Goal: Information Seeking & Learning: Learn about a topic

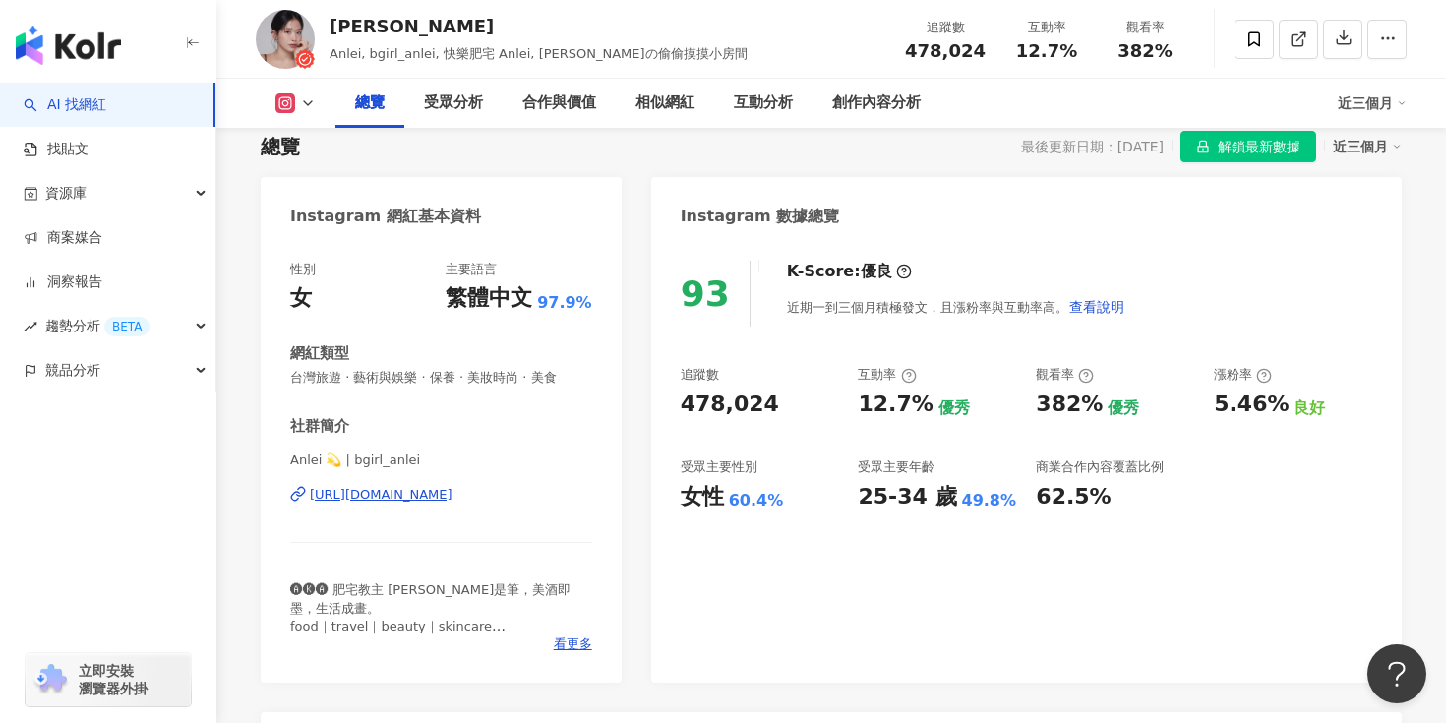
click at [411, 500] on div "https://www.instagram.com/bgirl_anlei/" at bounding box center [381, 495] width 143 height 18
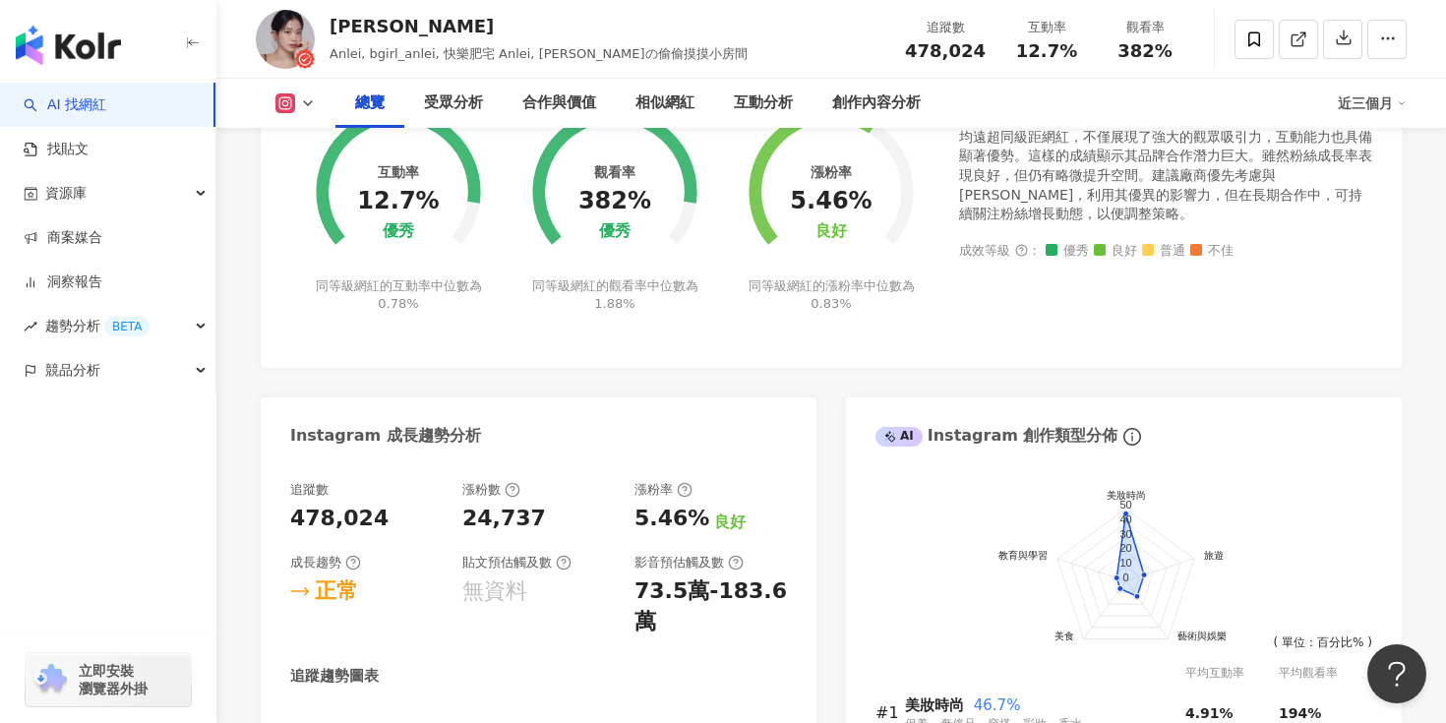
scroll to position [1124, 0]
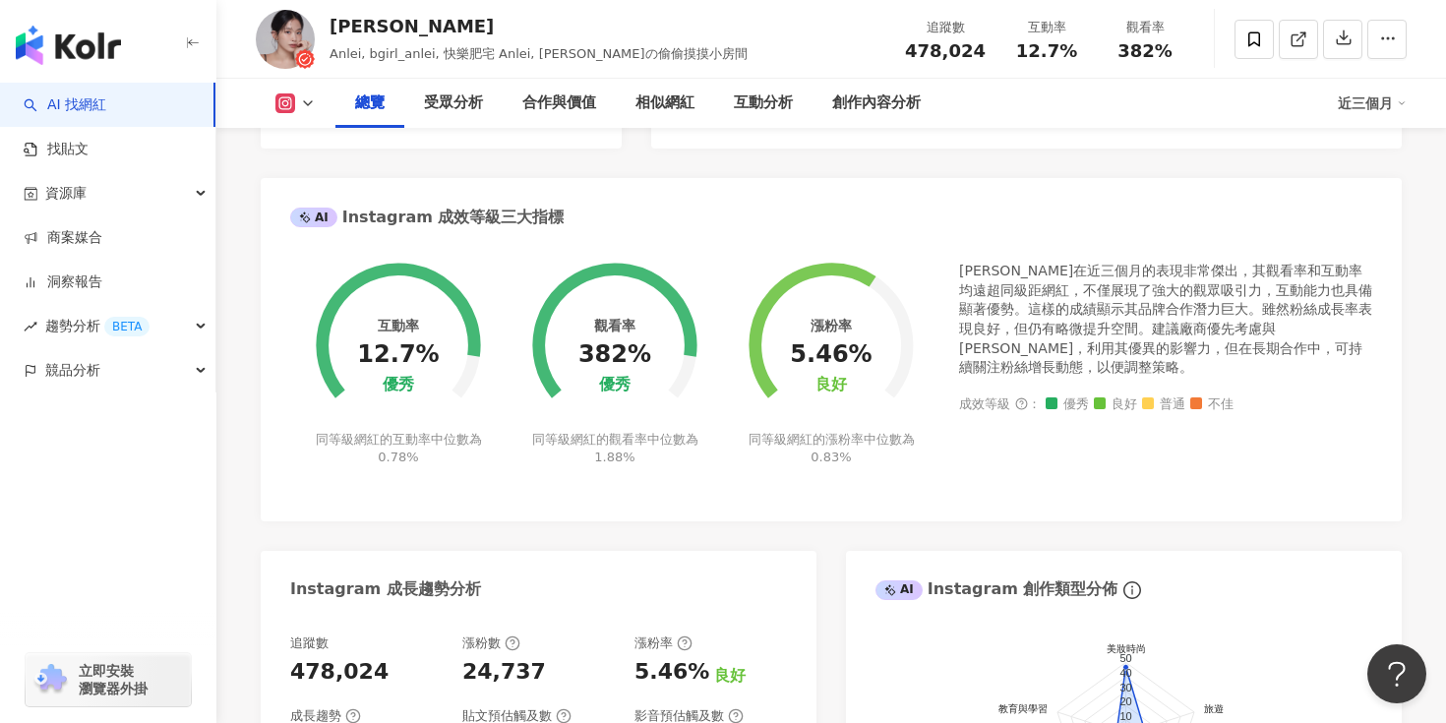
click at [825, 378] on div "良好" at bounding box center [830, 385] width 31 height 19
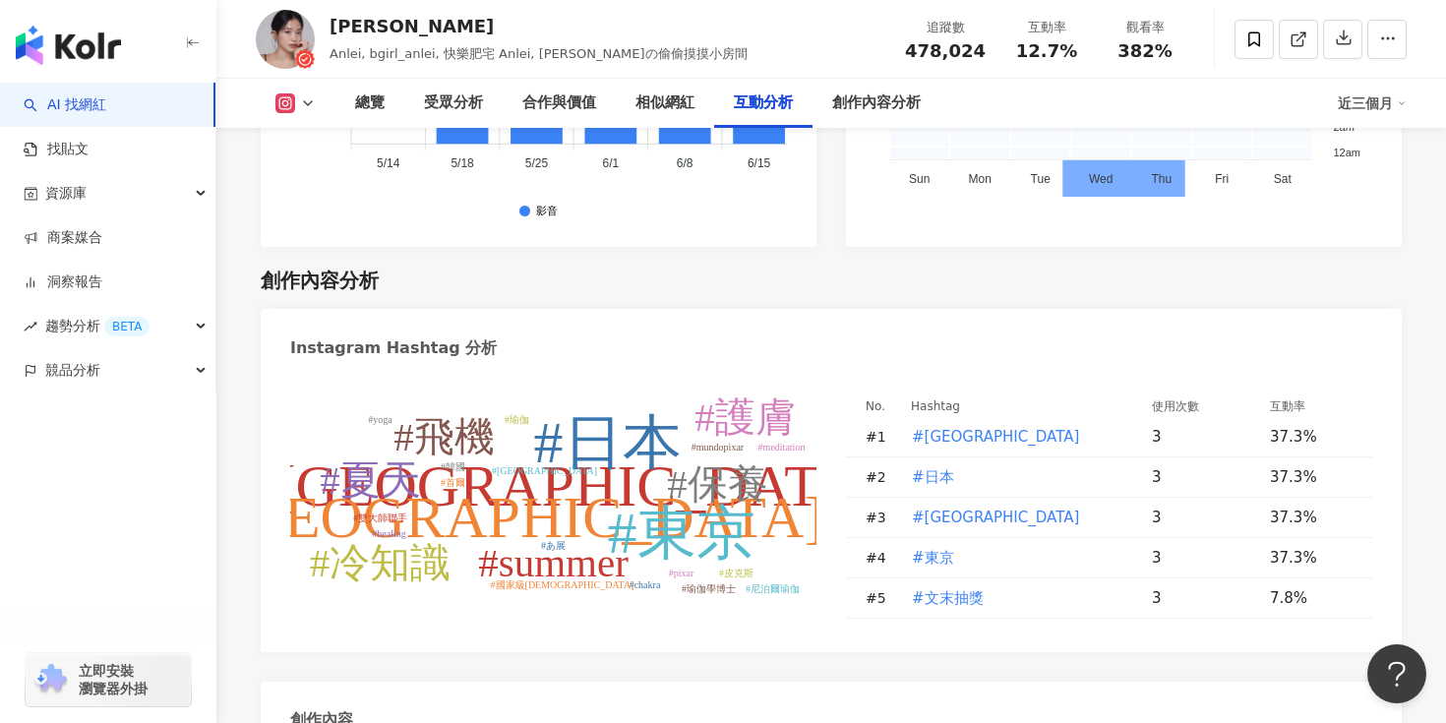
scroll to position [5657, 0]
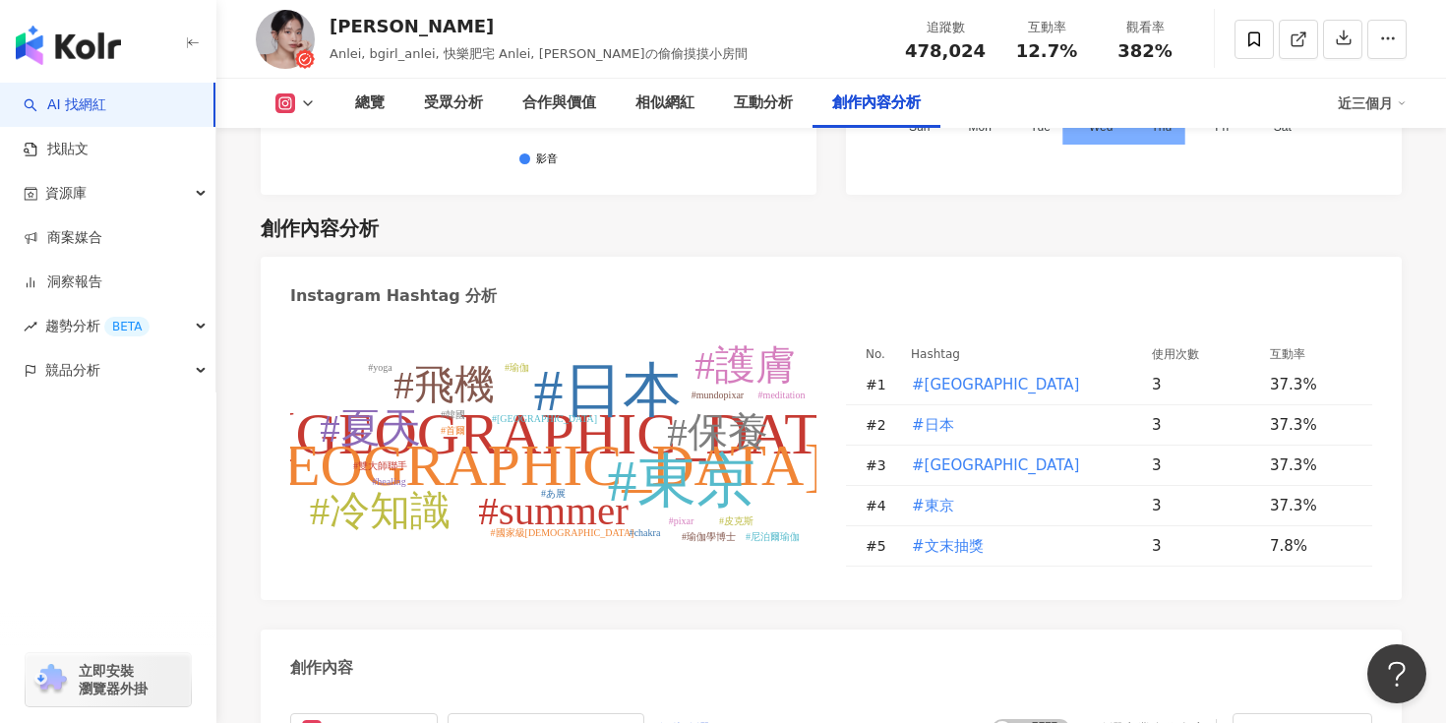
click at [575, 433] on tspan "#japan" at bounding box center [508, 465] width 631 height 65
type input "******"
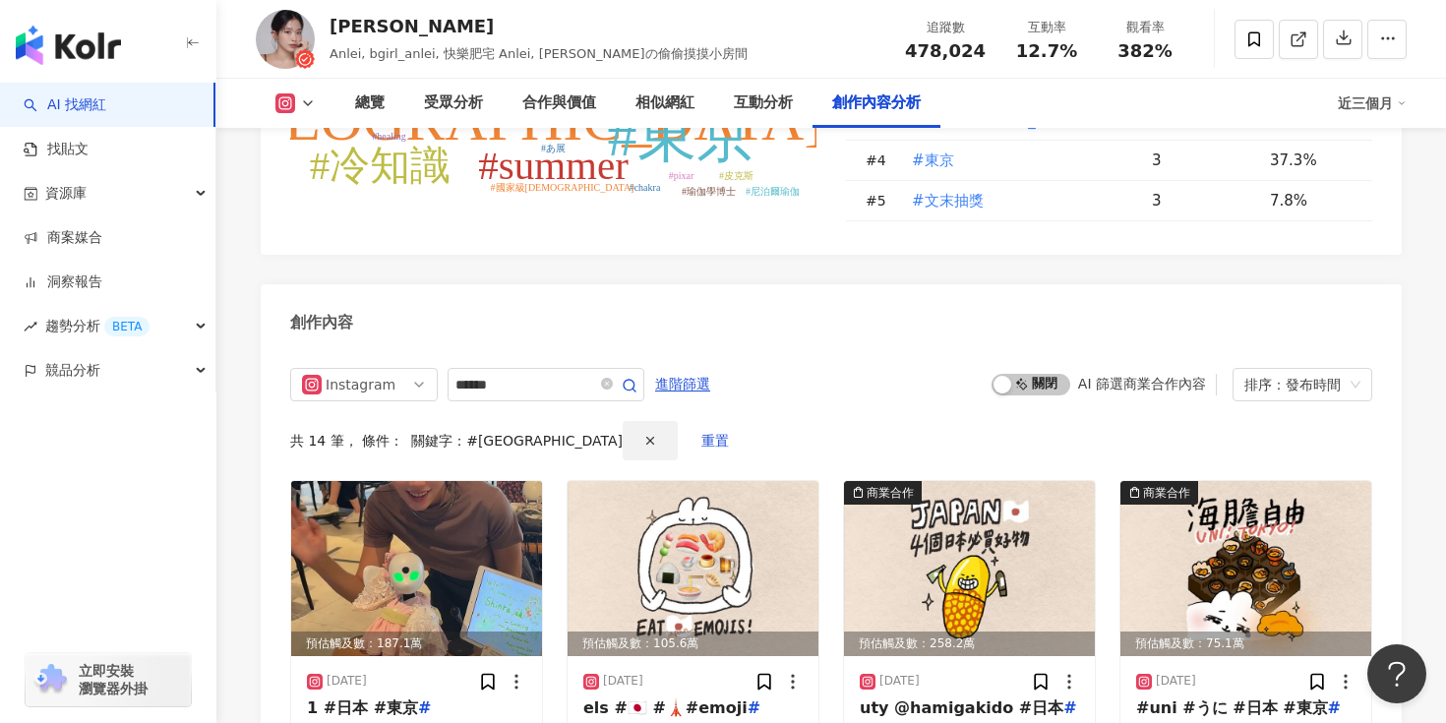
click at [647, 437] on line "button" at bounding box center [650, 440] width 7 height 7
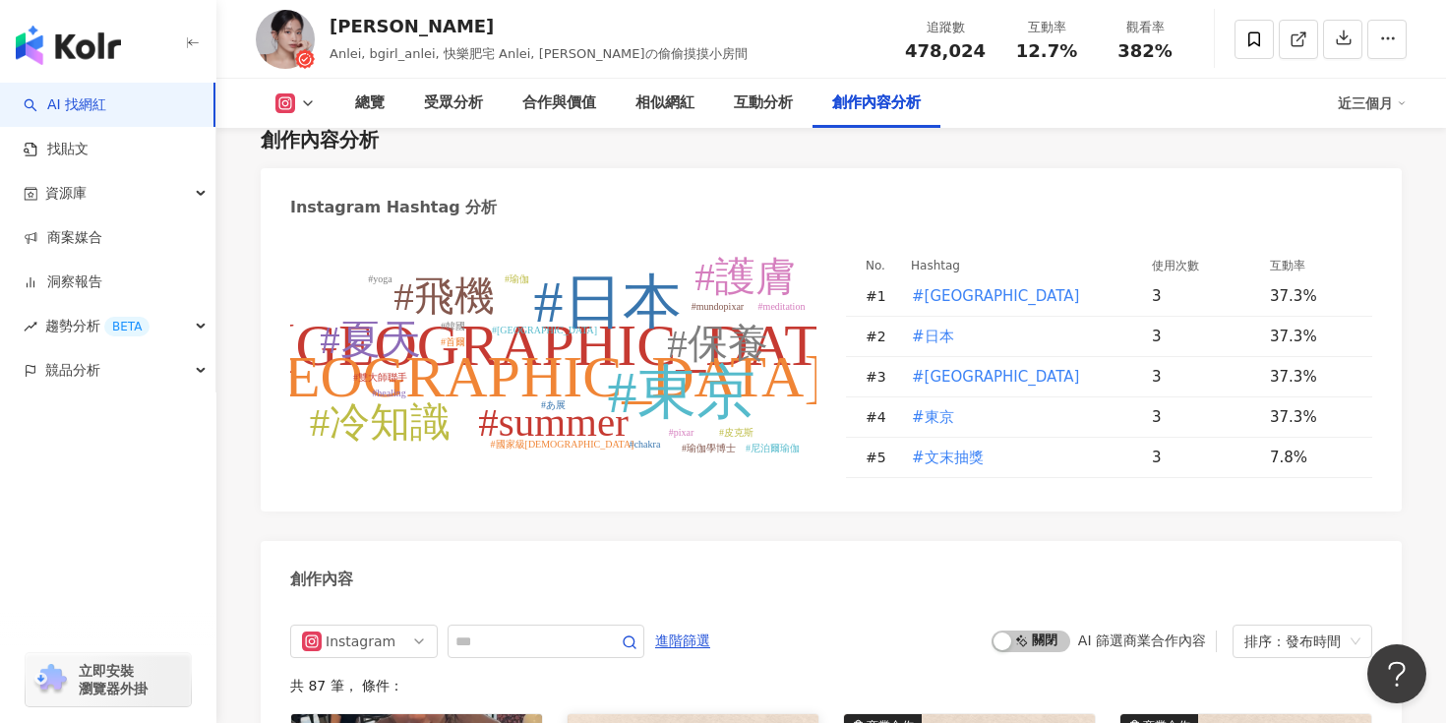
scroll to position [5591, 0]
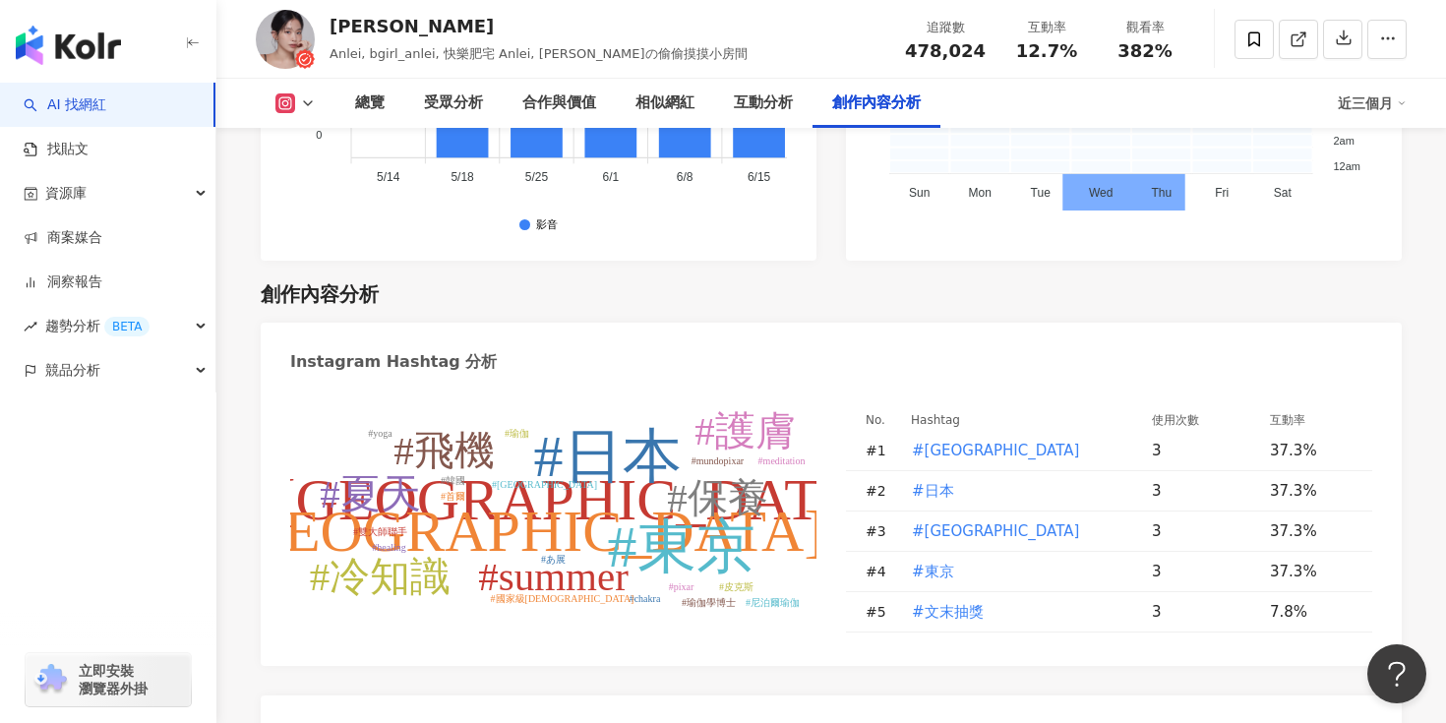
click at [708, 597] on tspan "#瑜伽學博士" at bounding box center [708, 602] width 54 height 11
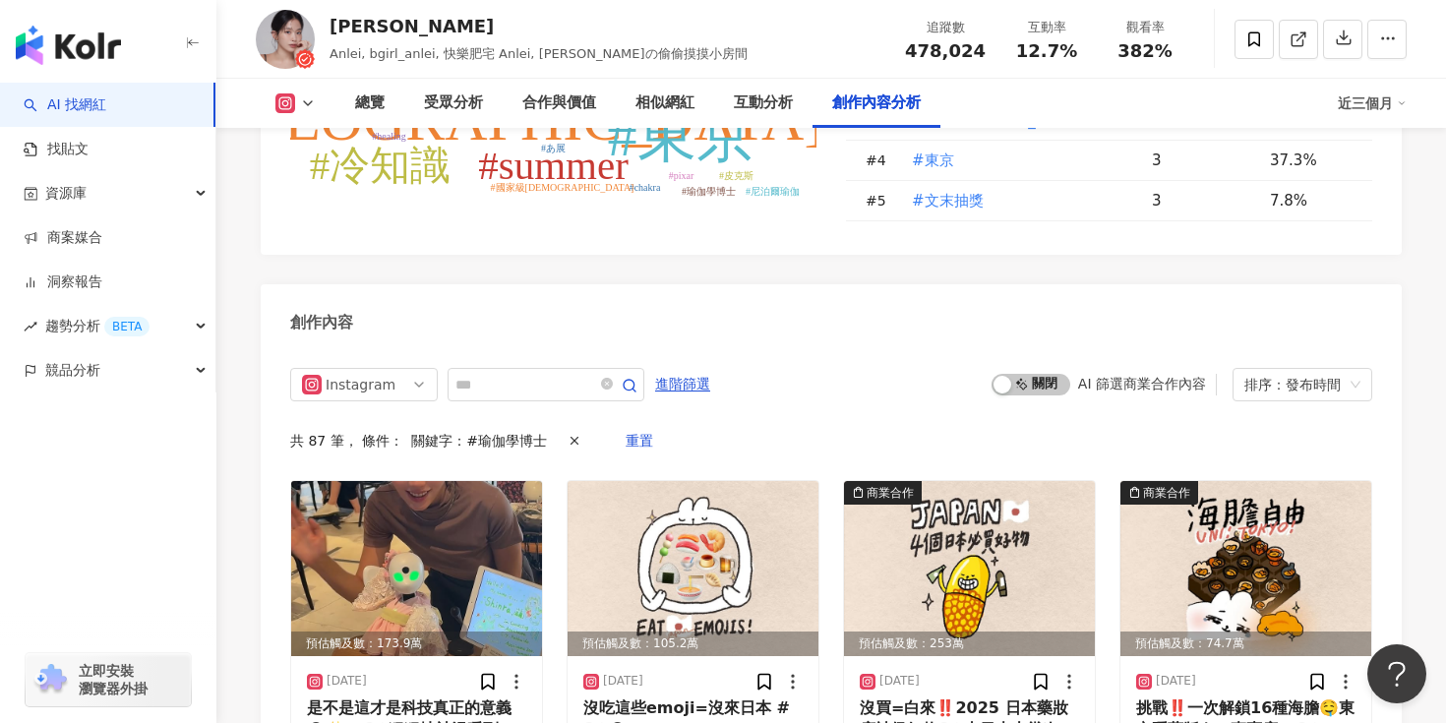
type input "******"
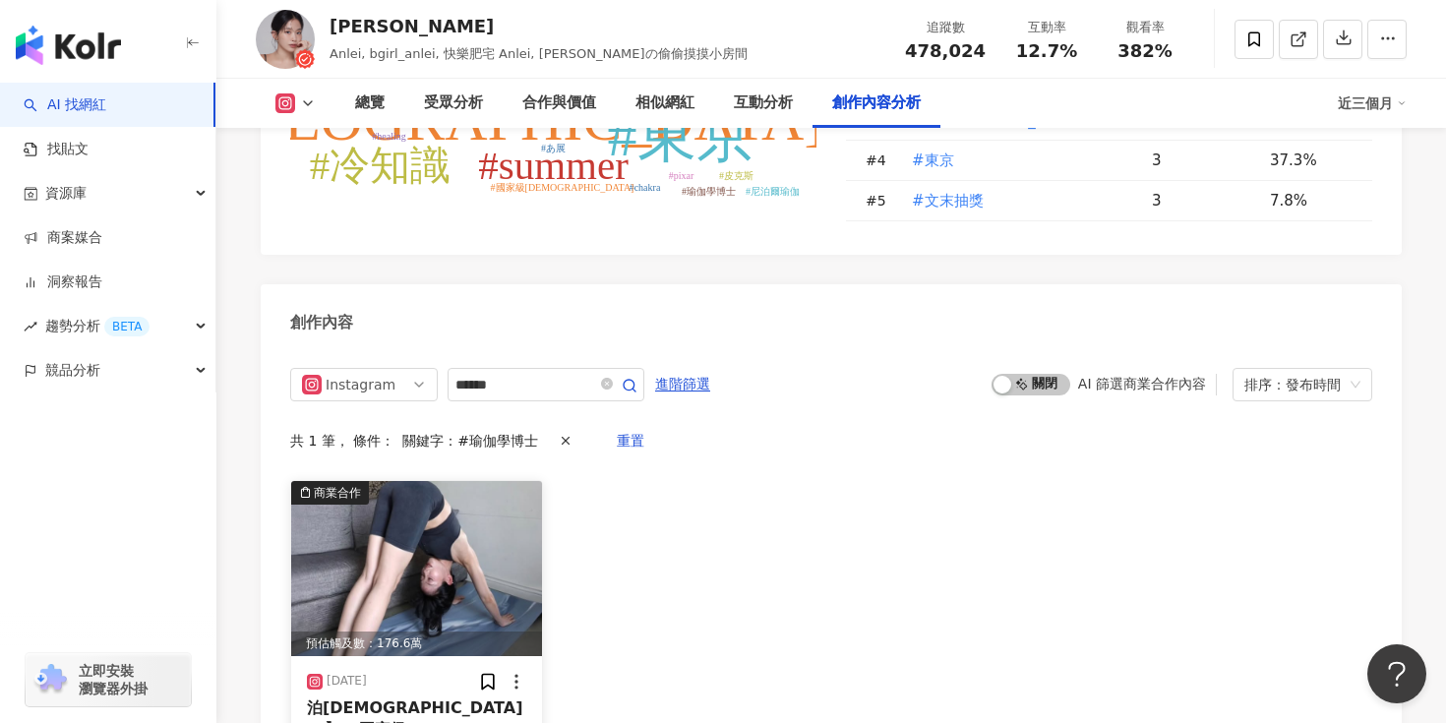
click at [375, 481] on img at bounding box center [416, 568] width 251 height 175
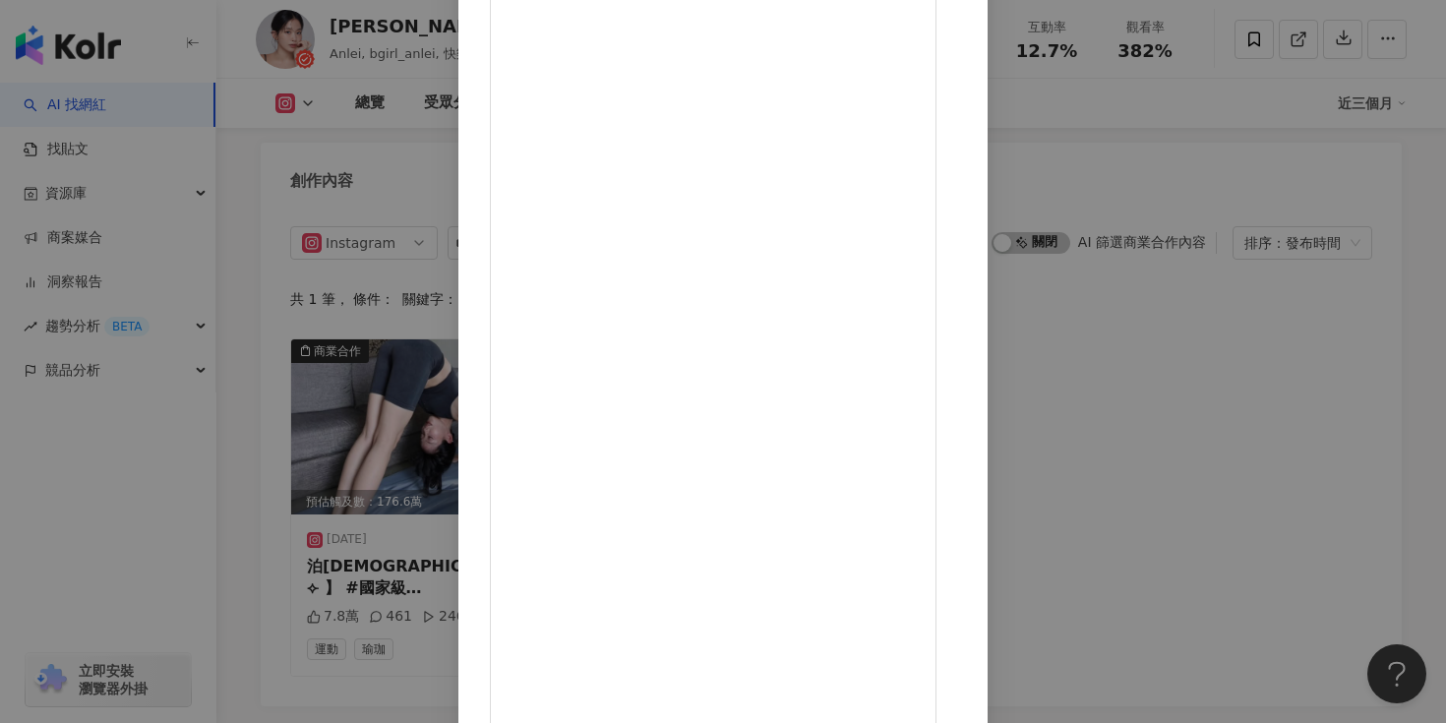
scroll to position [6183, 0]
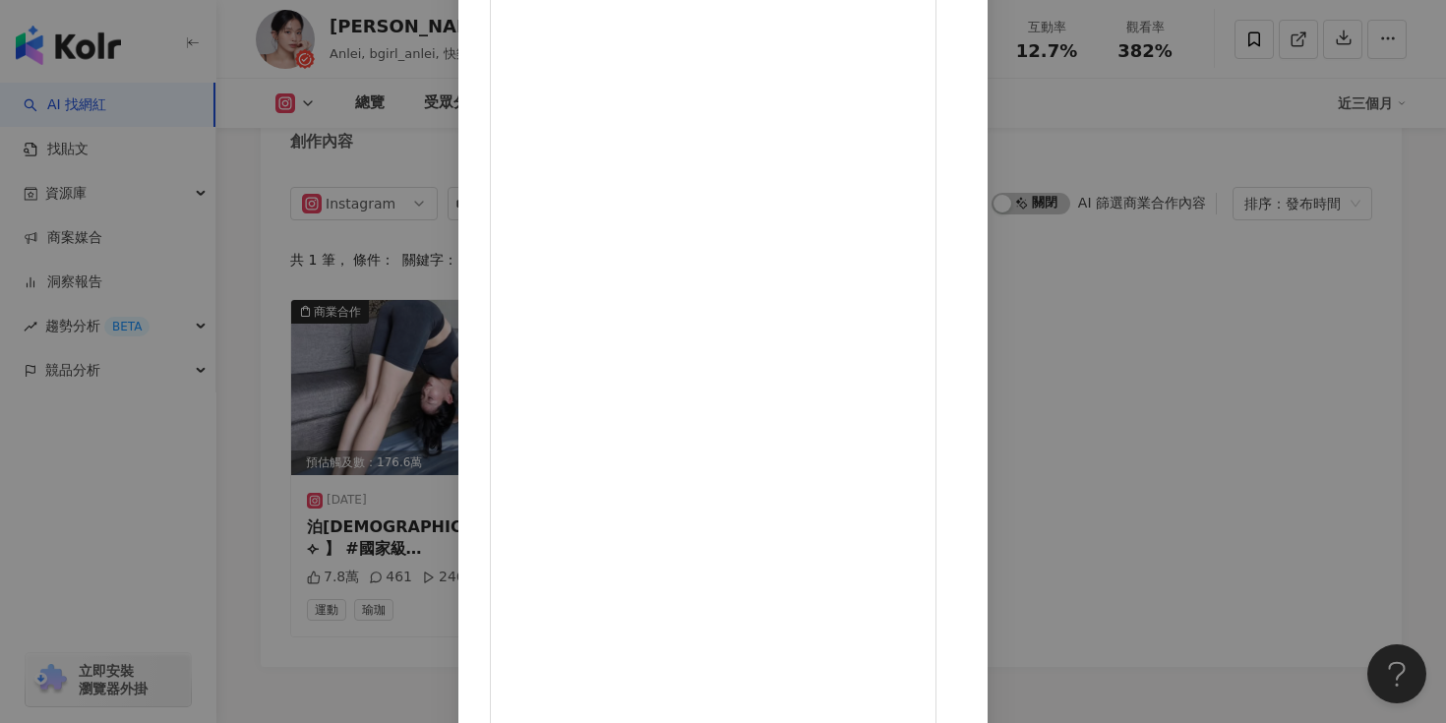
click at [1264, 403] on div "王安蕾 2025/5/23 7.8萬 461 246.1萬 查看原始貼文" at bounding box center [723, 361] width 1446 height 723
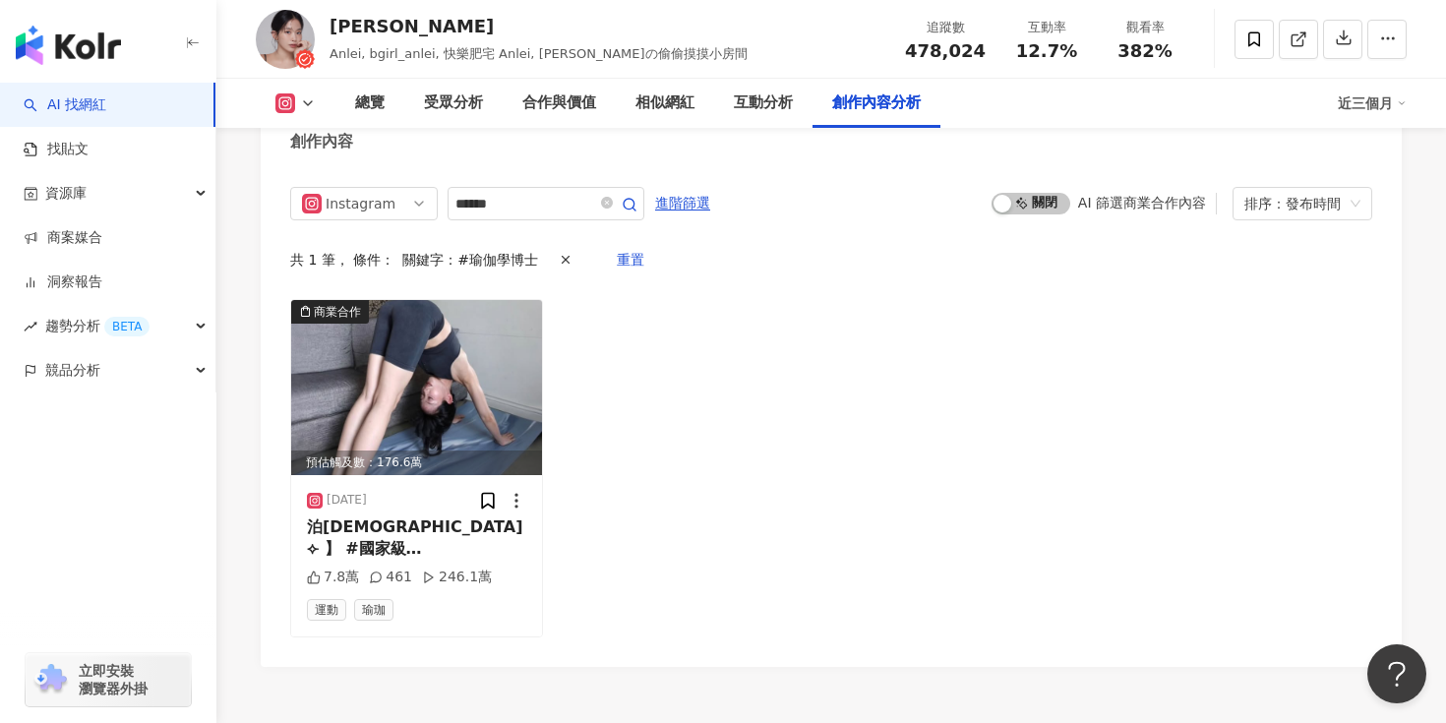
scroll to position [5971, 0]
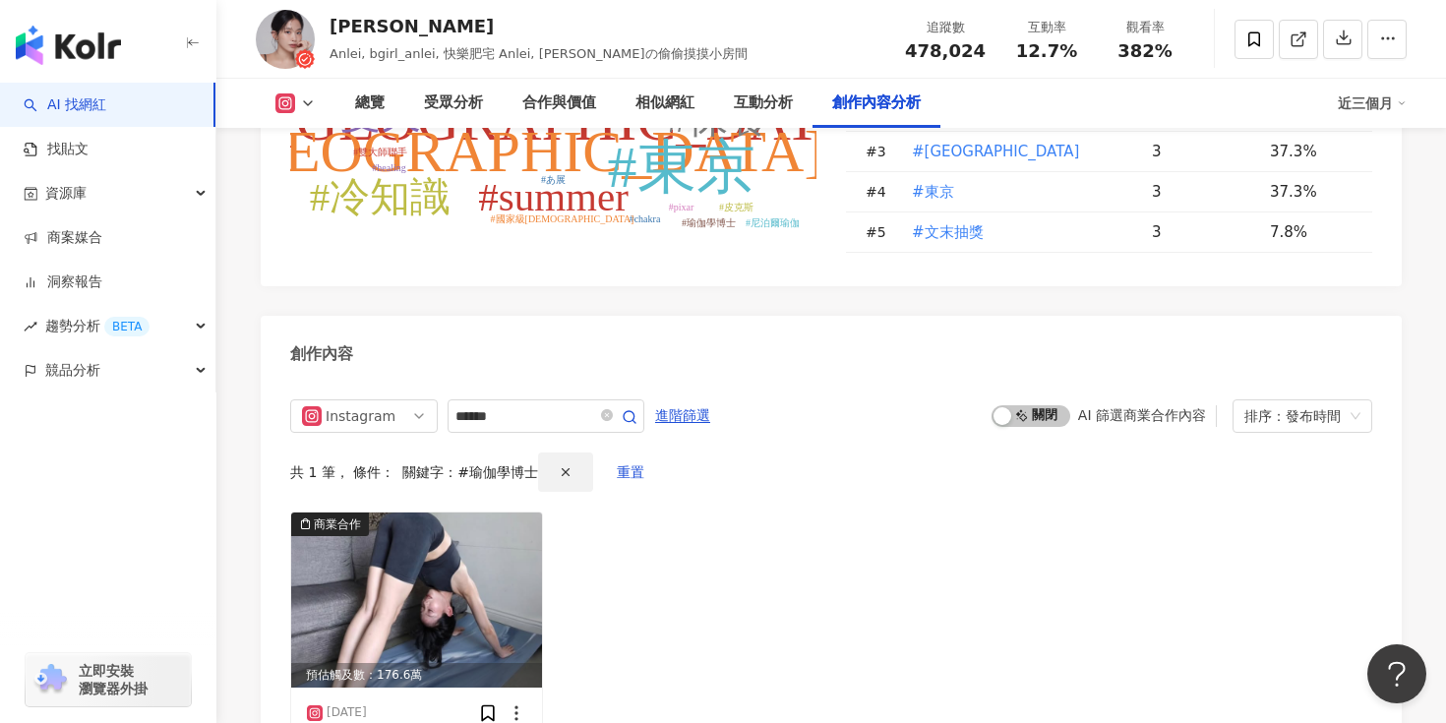
click at [559, 465] on icon "button" at bounding box center [566, 472] width 14 height 14
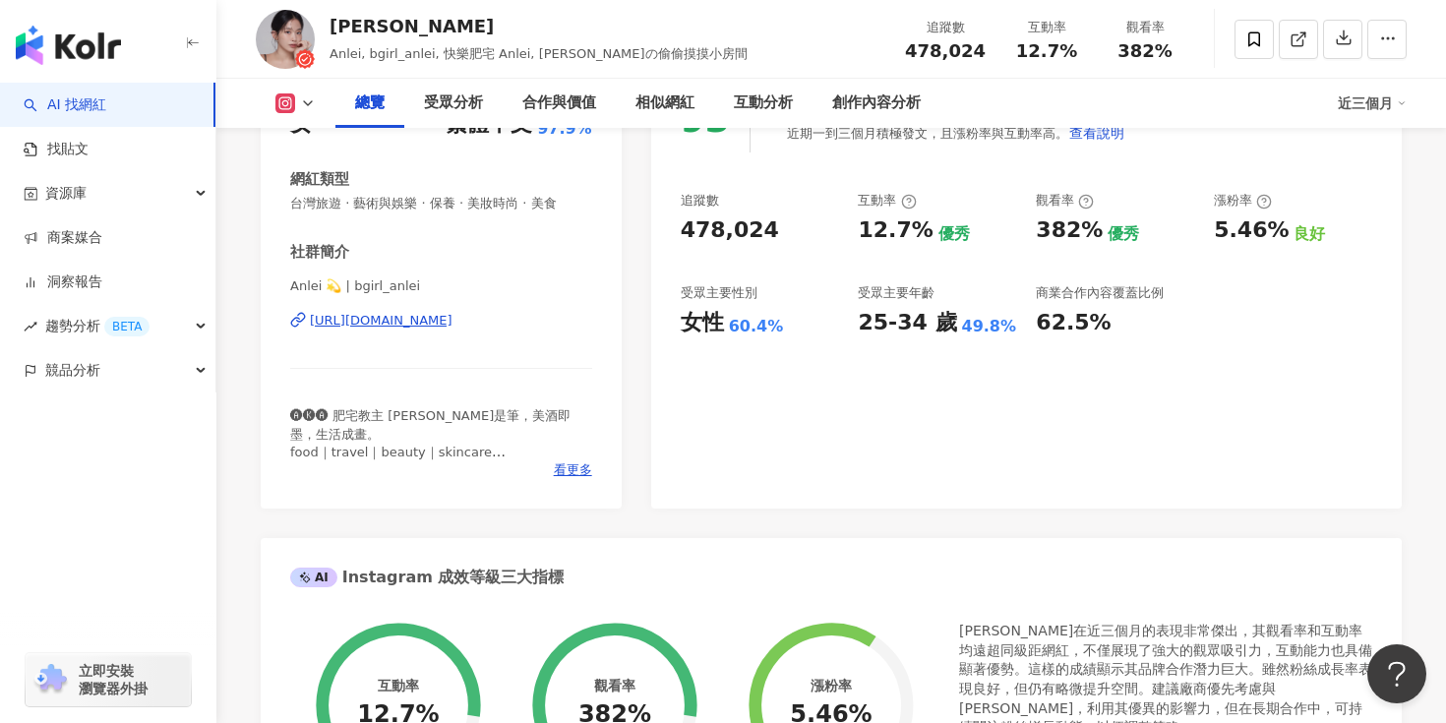
scroll to position [314, 0]
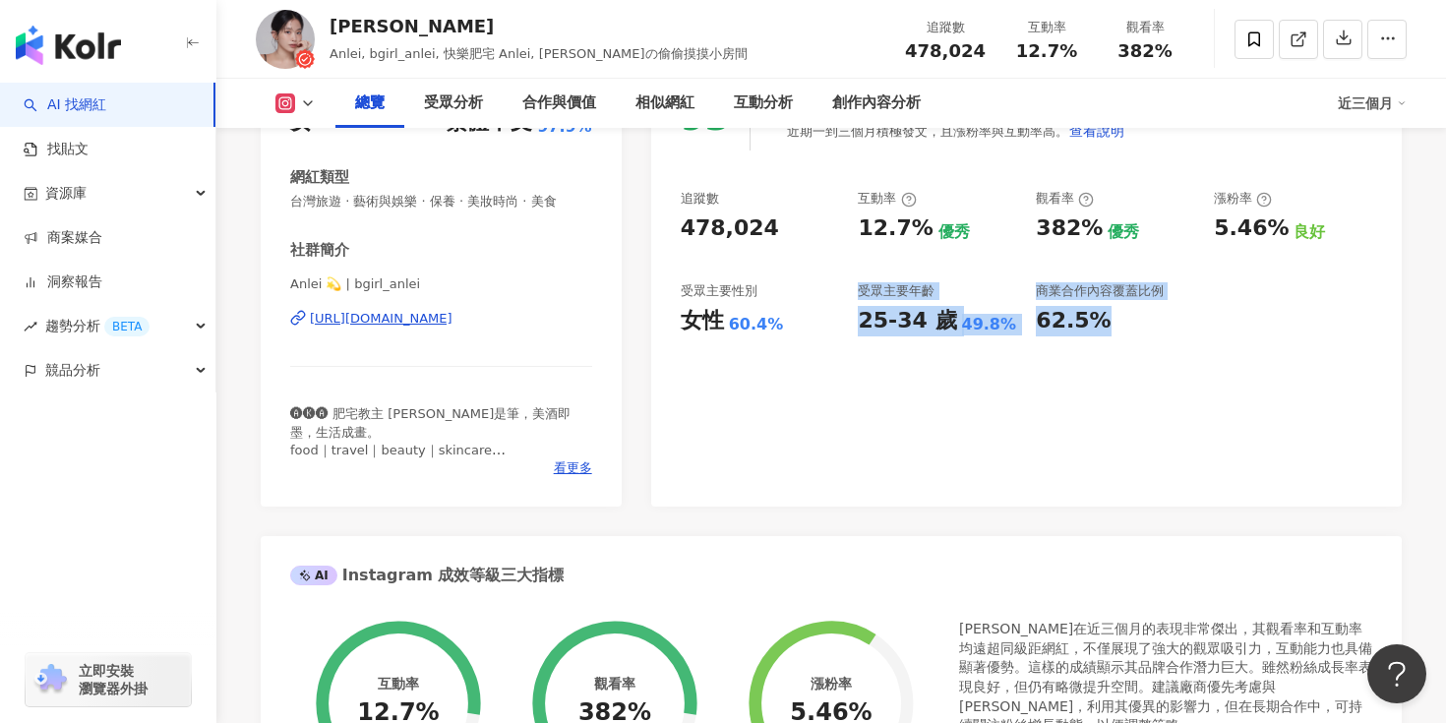
drag, startPoint x: 852, startPoint y: 266, endPoint x: 1034, endPoint y: 392, distance: 221.8
click at [1034, 392] on div "93 K-Score : 優良 近期一到三個月積極發文，且漲粉率與互動率高。 查看說明 追蹤數 478,024 互動率 12.7% 優秀 觀看率 382% 優…" at bounding box center [1026, 286] width 750 height 442
click at [1117, 434] on div "93 K-Score : 優良 近期一到三個月積極發文，且漲粉率與互動率高。 查看說明 追蹤數 478,024 互動率 12.7% 優秀 觀看率 382% 優…" at bounding box center [1026, 286] width 750 height 442
drag, startPoint x: 857, startPoint y: 322, endPoint x: 950, endPoint y: 331, distance: 93.9
click at [950, 331] on div "追蹤數 478,024 互動率 12.7% 優秀 觀看率 382% 優秀 漲粉率 5.46% 良好 受眾主要性別 女性 60.4% 受眾主要年齡 25-34 …" at bounding box center [1025, 263] width 691 height 146
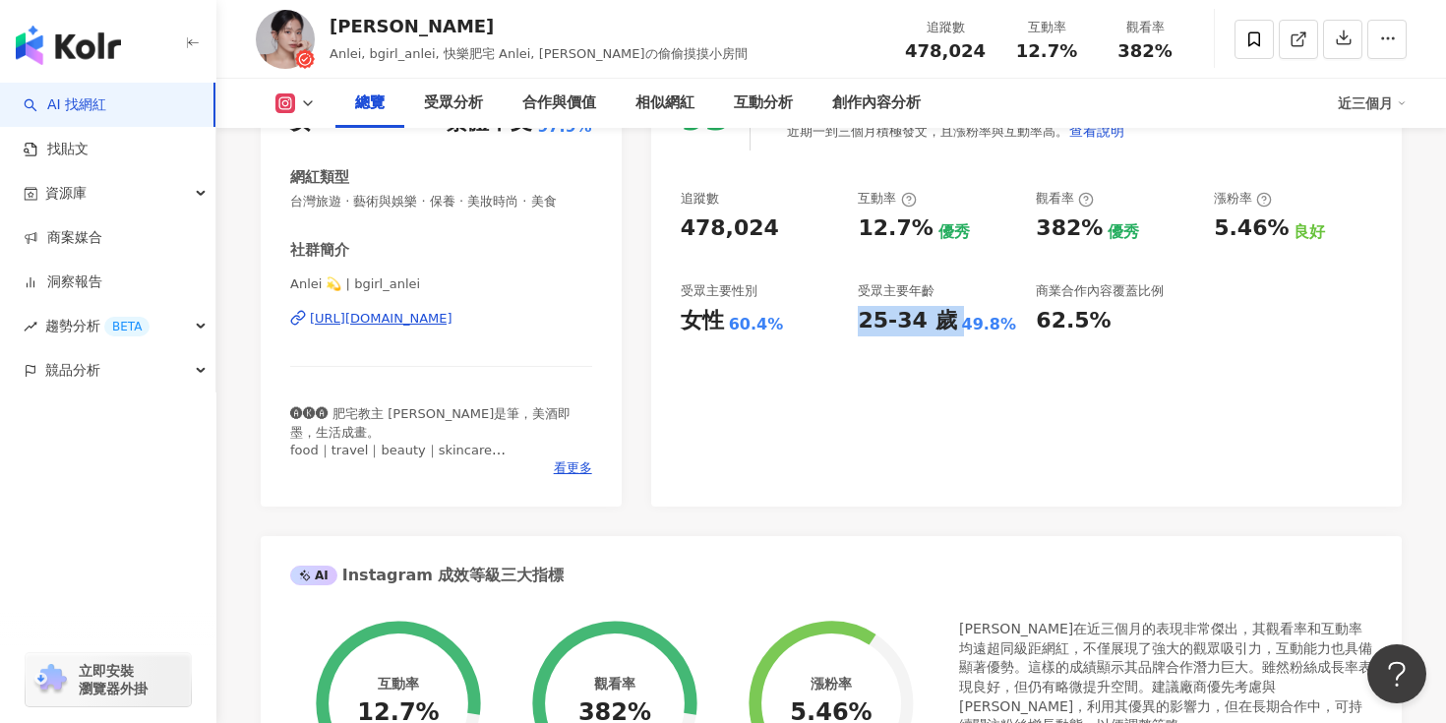
click at [917, 396] on div "93 K-Score : 優良 近期一到三個月積極發文，且漲粉率與互動率高。 查看說明 追蹤數 478,024 互動率 12.7% 優秀 觀看率 382% 優…" at bounding box center [1026, 286] width 750 height 442
drag, startPoint x: 854, startPoint y: 320, endPoint x: 994, endPoint y: 326, distance: 140.8
click at [994, 326] on div "追蹤數 478,024 互動率 12.7% 優秀 觀看率 382% 優秀 漲粉率 5.46% 良好 受眾主要性別 女性 60.4% 受眾主要年齡 25-34 …" at bounding box center [1025, 263] width 691 height 146
click at [948, 384] on div "93 K-Score : 優良 近期一到三個月積極發文，且漲粉率與互動率高。 查看說明 追蹤數 478,024 互動率 12.7% 優秀 觀看率 382% 優…" at bounding box center [1026, 286] width 750 height 442
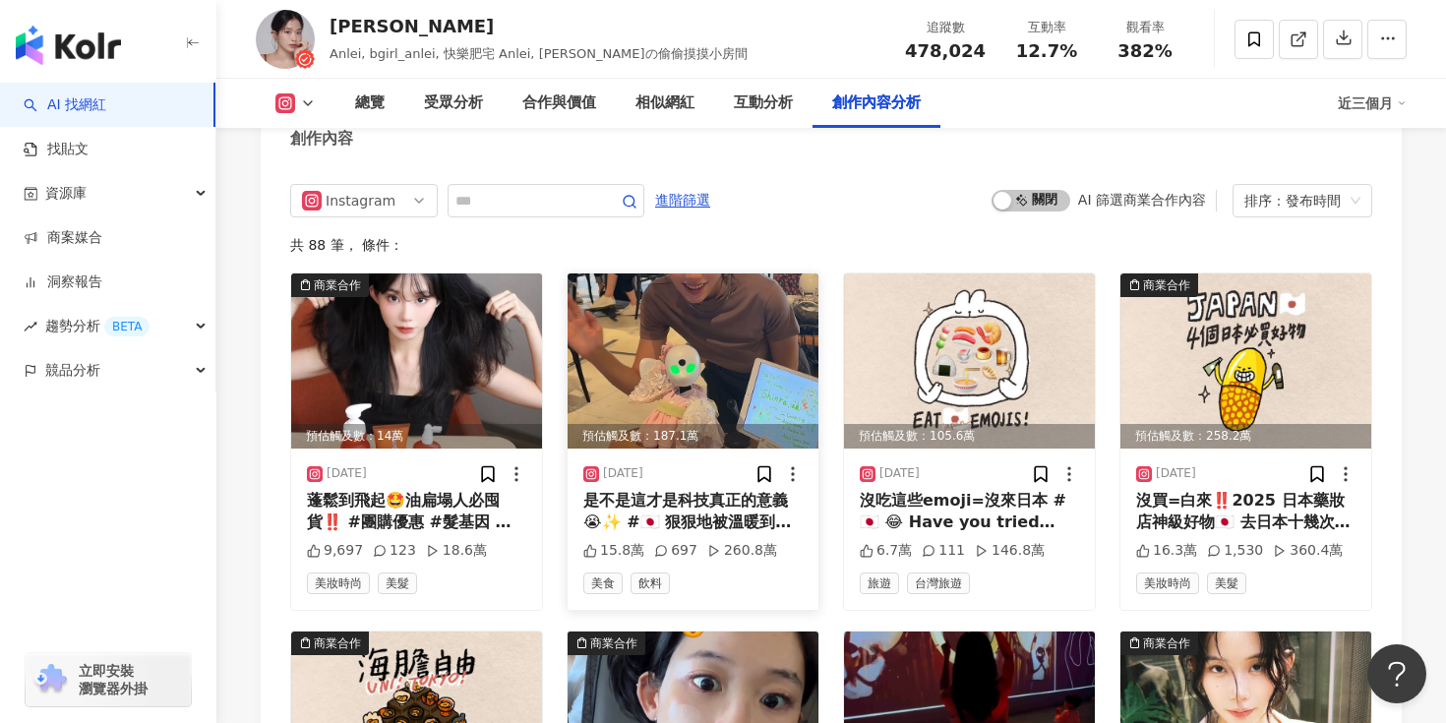
scroll to position [6189, 0]
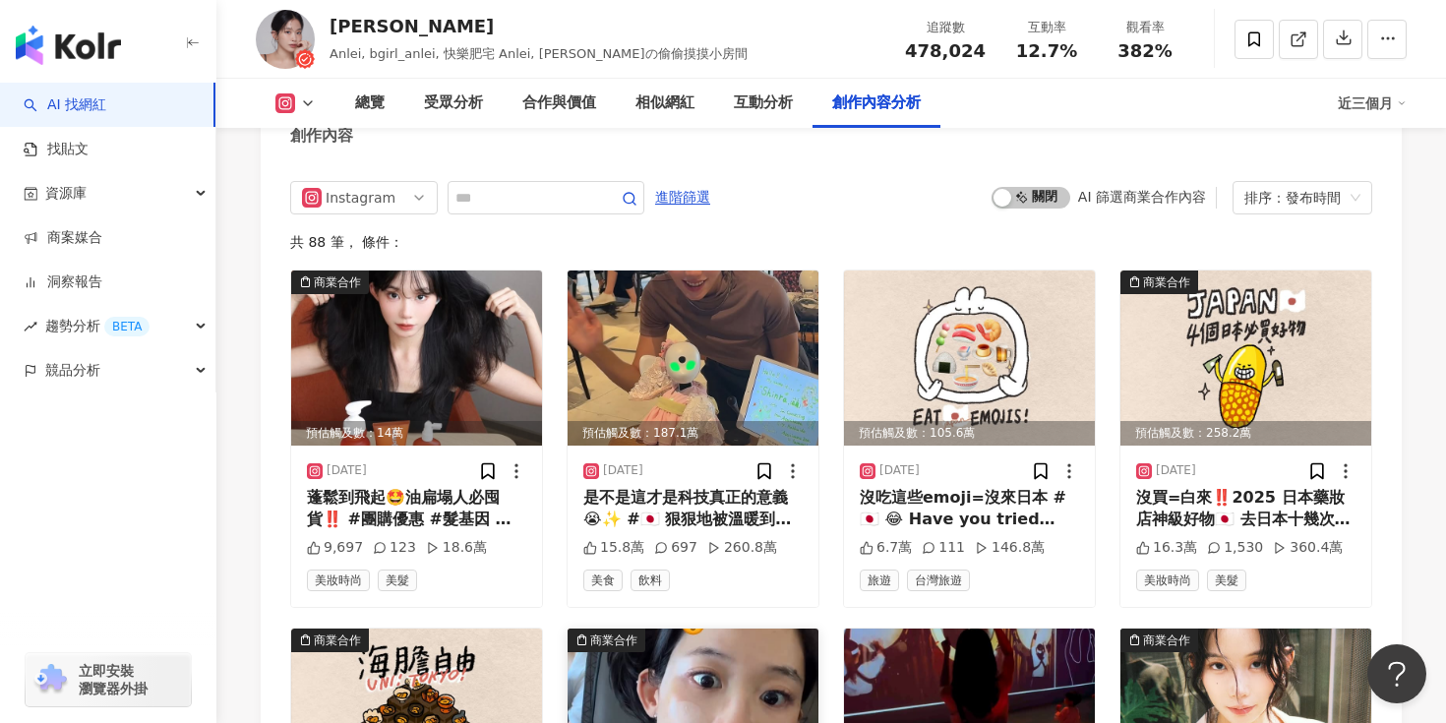
click at [752, 628] on img at bounding box center [692, 715] width 251 height 175
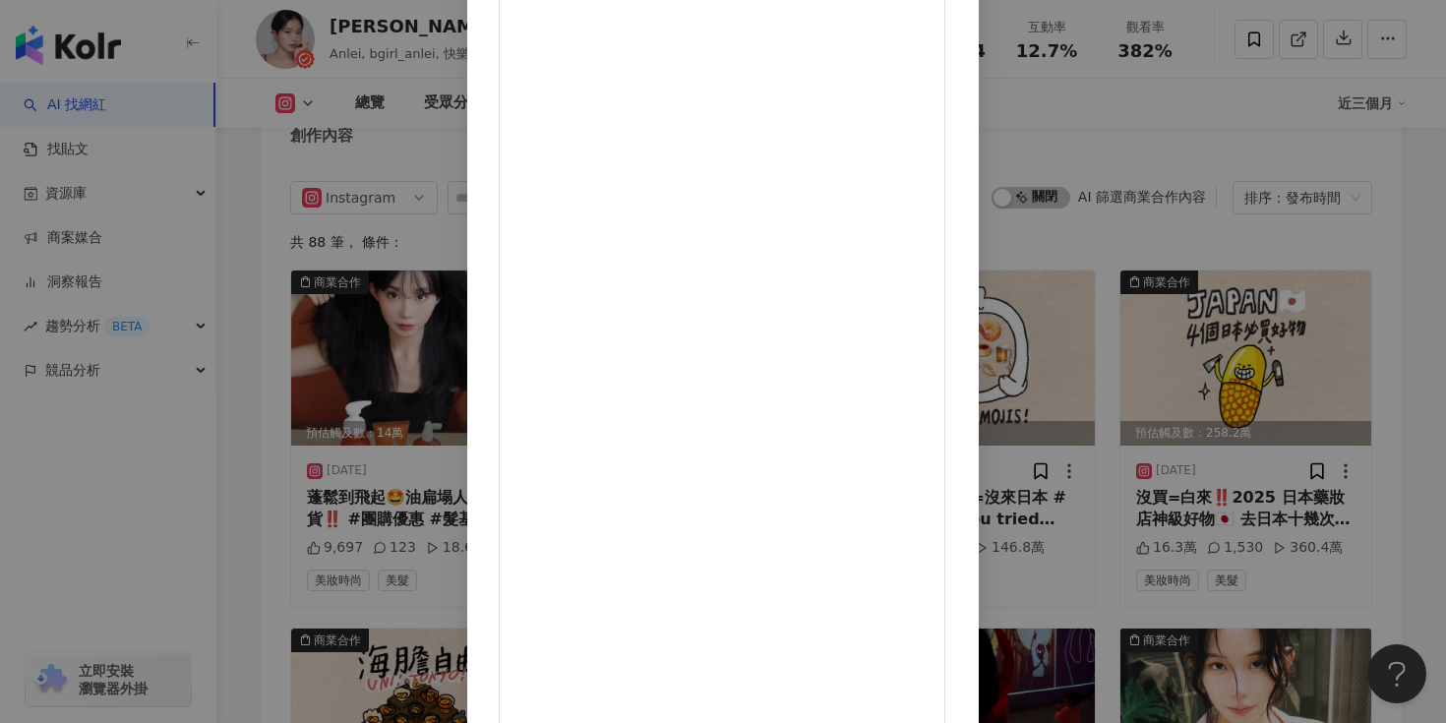
scroll to position [159, 0]
click at [239, 213] on div "王安蕾 2025/6/27 飛機只剩10分鐘✈️ 🤯挑戰用爆紅氣墊完妝✨ 不愧是threads上爆紅氣墊！ CP值和持妝力都是大拇指👍🏻 快@閨蜜一起到屈臣氏…" at bounding box center [723, 361] width 1446 height 723
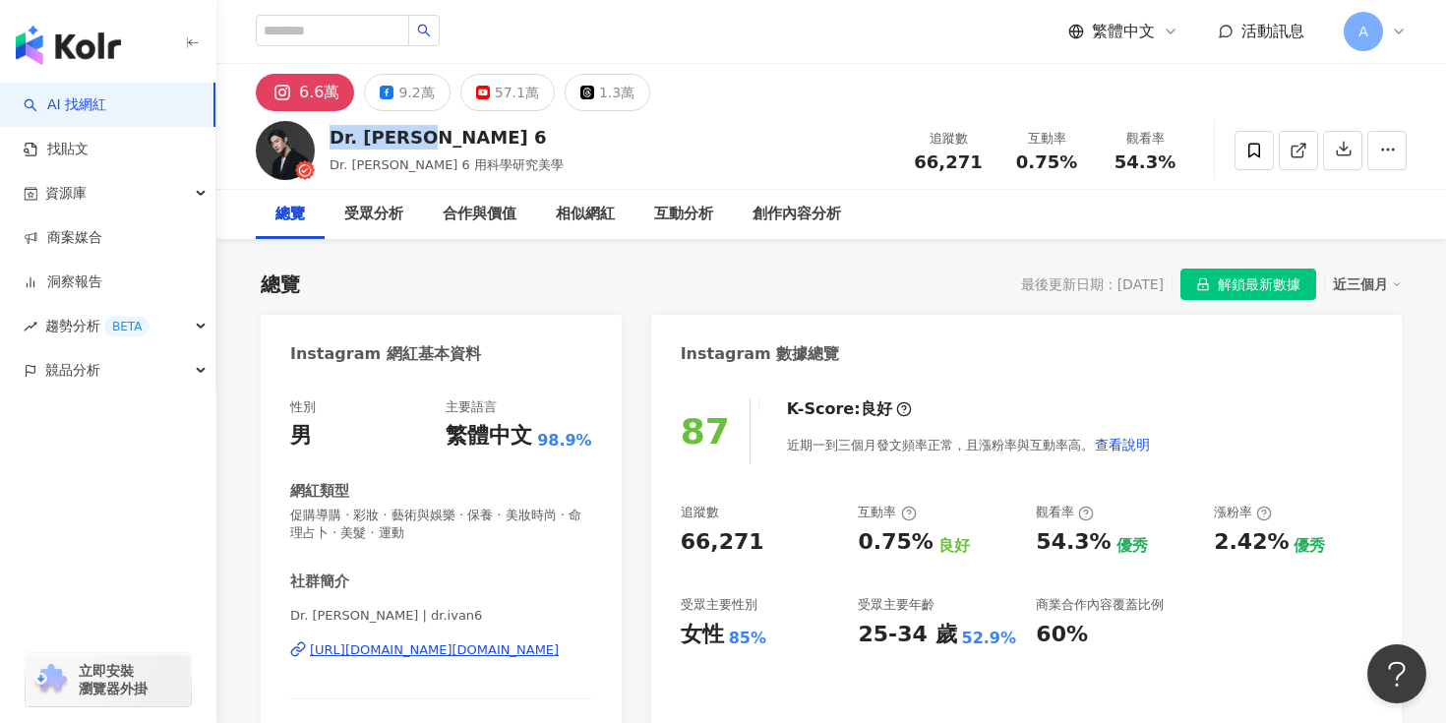
copy div "Dr. [PERSON_NAME] 6"
drag, startPoint x: 429, startPoint y: 144, endPoint x: 326, endPoint y: 141, distance: 102.3
click at [326, 141] on div "Dr. Ivan 6 Dr. Ivan 6 用科學研究美學 追蹤數 66,271 互動率 0.75% 觀看率 54.3%" at bounding box center [830, 150] width 1229 height 78
click at [337, 26] on input "search" at bounding box center [332, 30] width 153 height 31
paste input "**********"
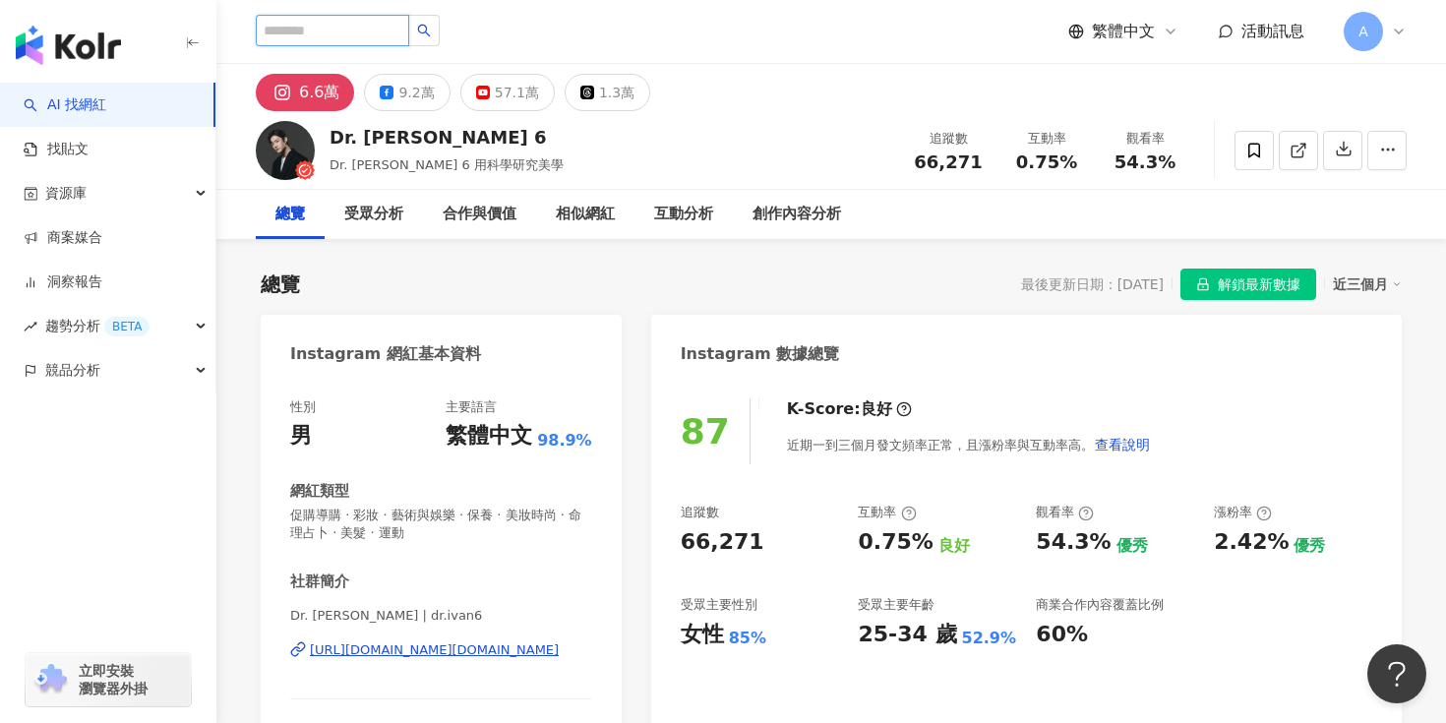
type input "**********"
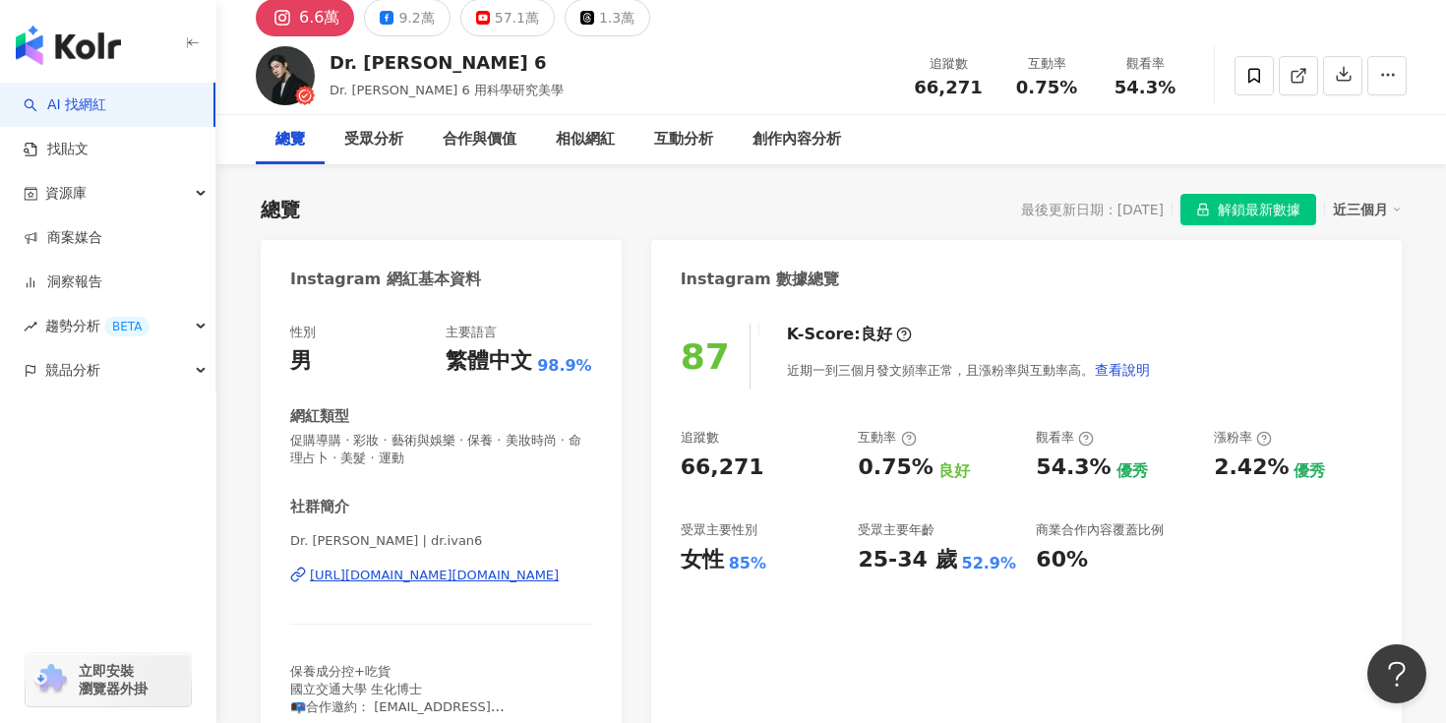
scroll to position [158, 0]
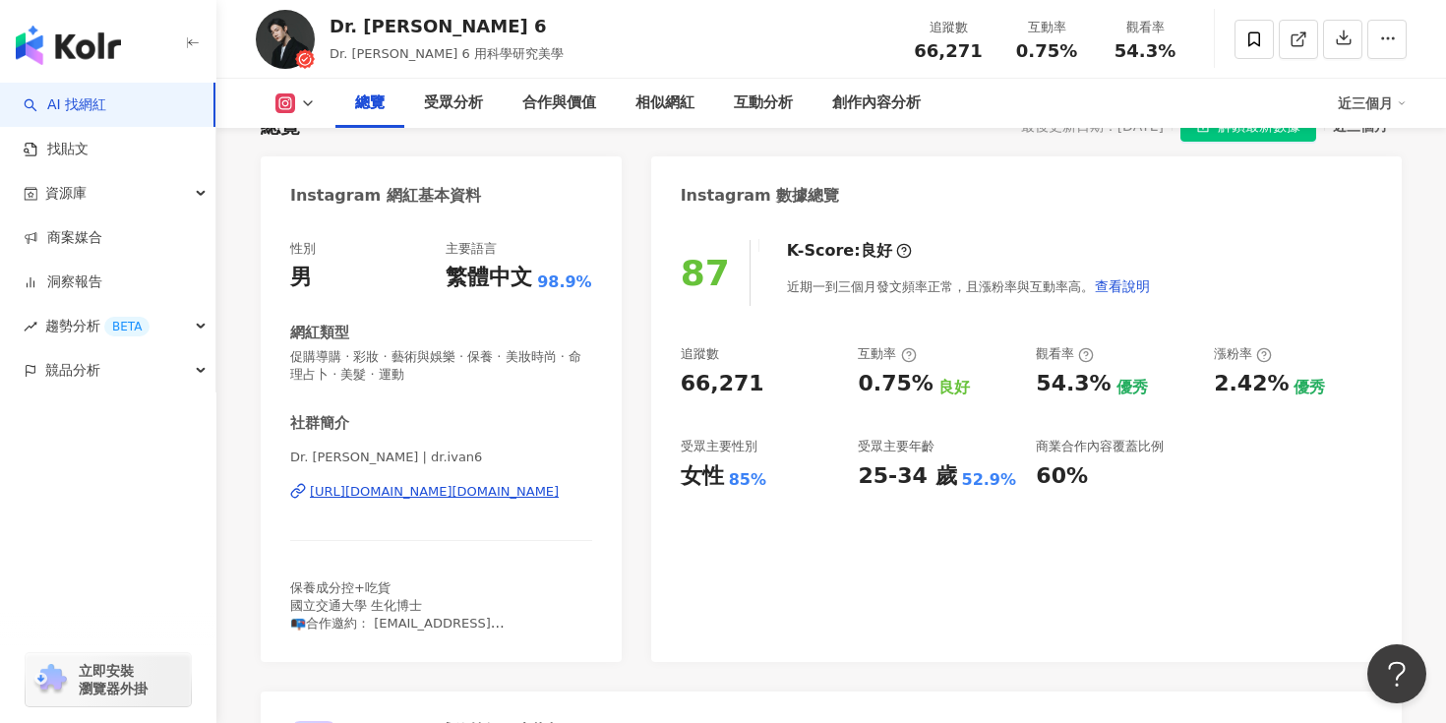
click at [436, 500] on div "https://www.instagram.com/dr.ivan6/" at bounding box center [434, 492] width 249 height 18
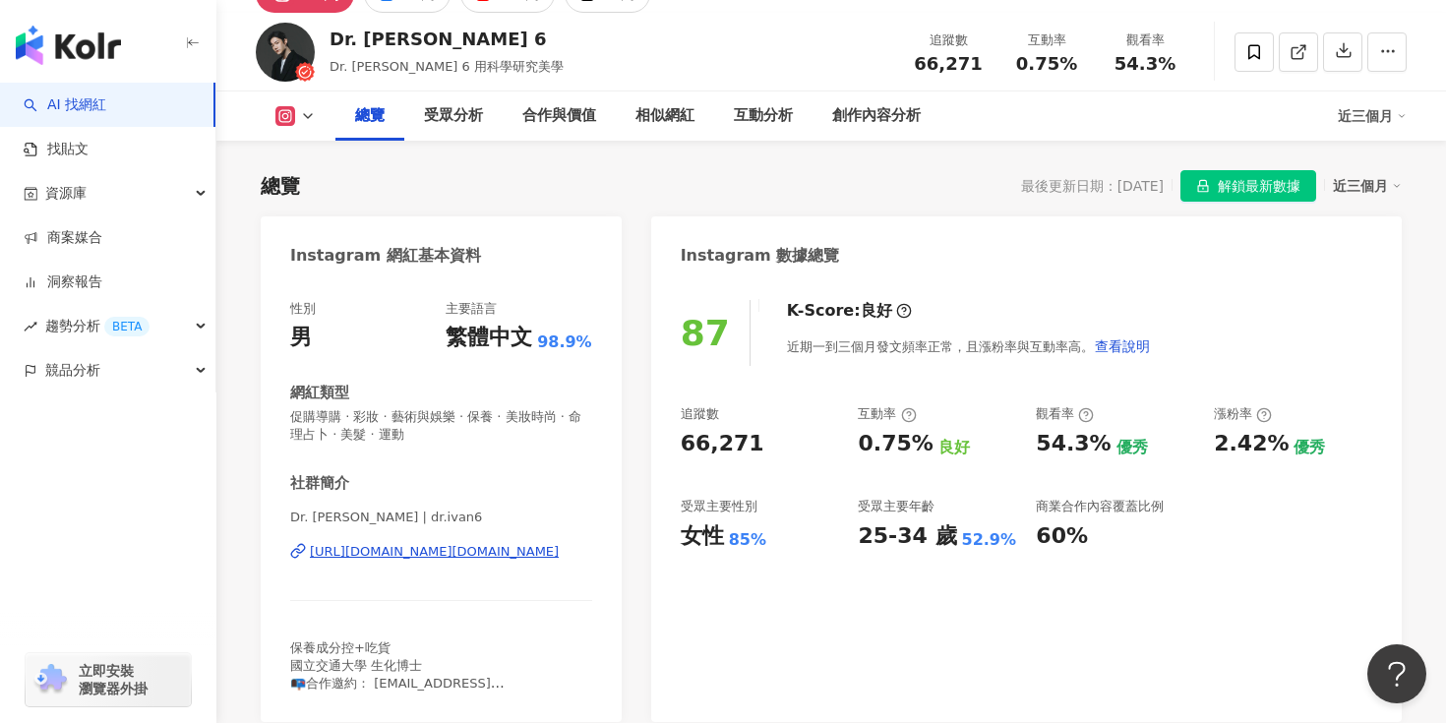
scroll to position [0, 0]
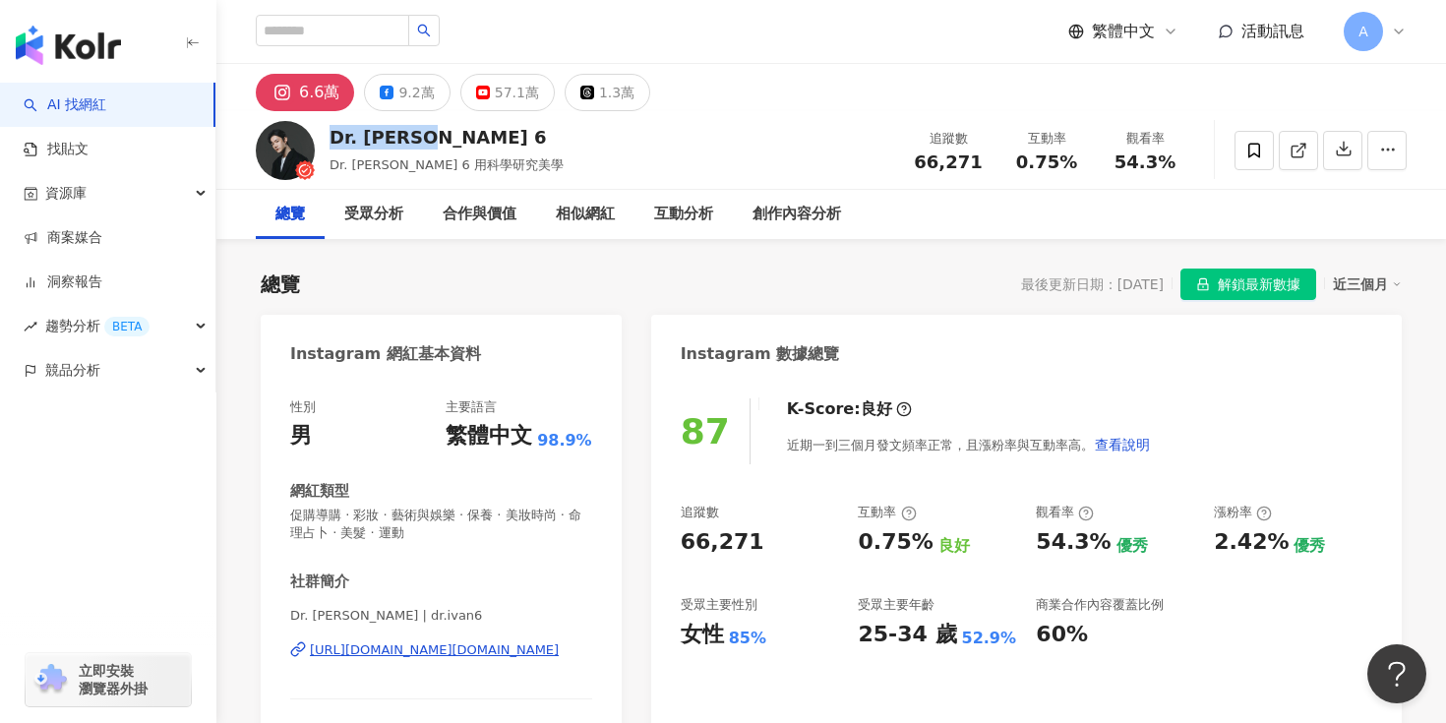
copy div "Dr. Ivan 6"
drag, startPoint x: 426, startPoint y: 140, endPoint x: 330, endPoint y: 133, distance: 95.6
click at [330, 133] on div "Dr. Ivan 6" at bounding box center [446, 137] width 234 height 25
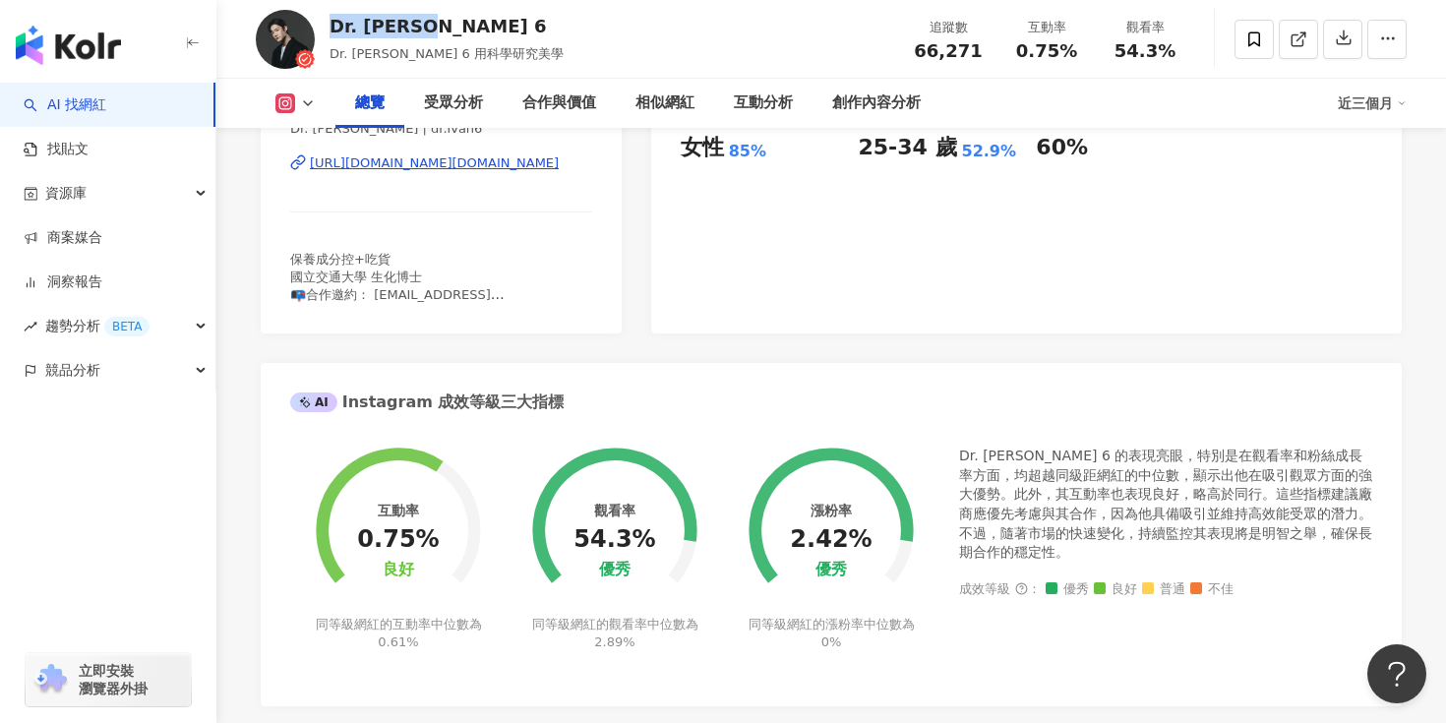
scroll to position [251, 0]
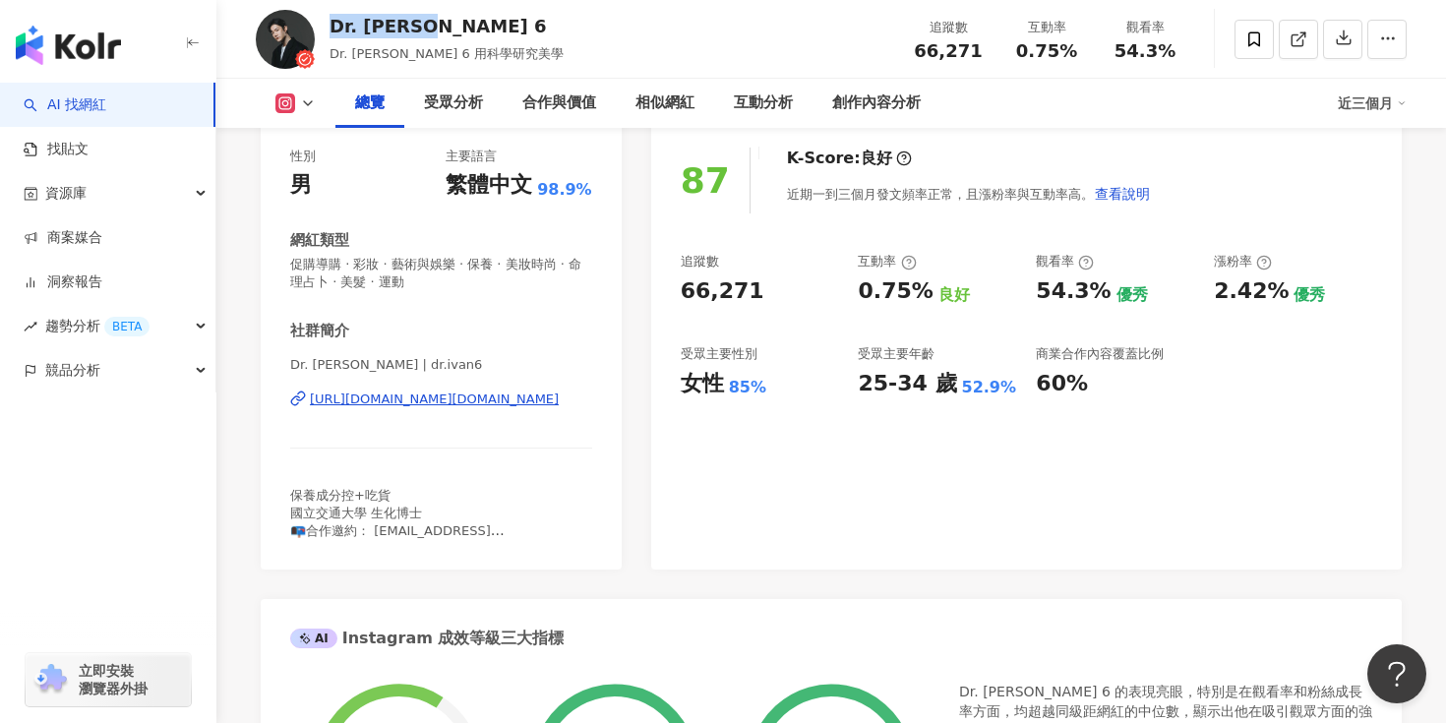
click at [880, 488] on div "87 K-Score : 良好 近期一到三個月發文頻率正常，且漲粉率與互動率高。 查看說明 追蹤數 66,271 互動率 0.75% 良好 觀看率 54.3%…" at bounding box center [1026, 349] width 750 height 442
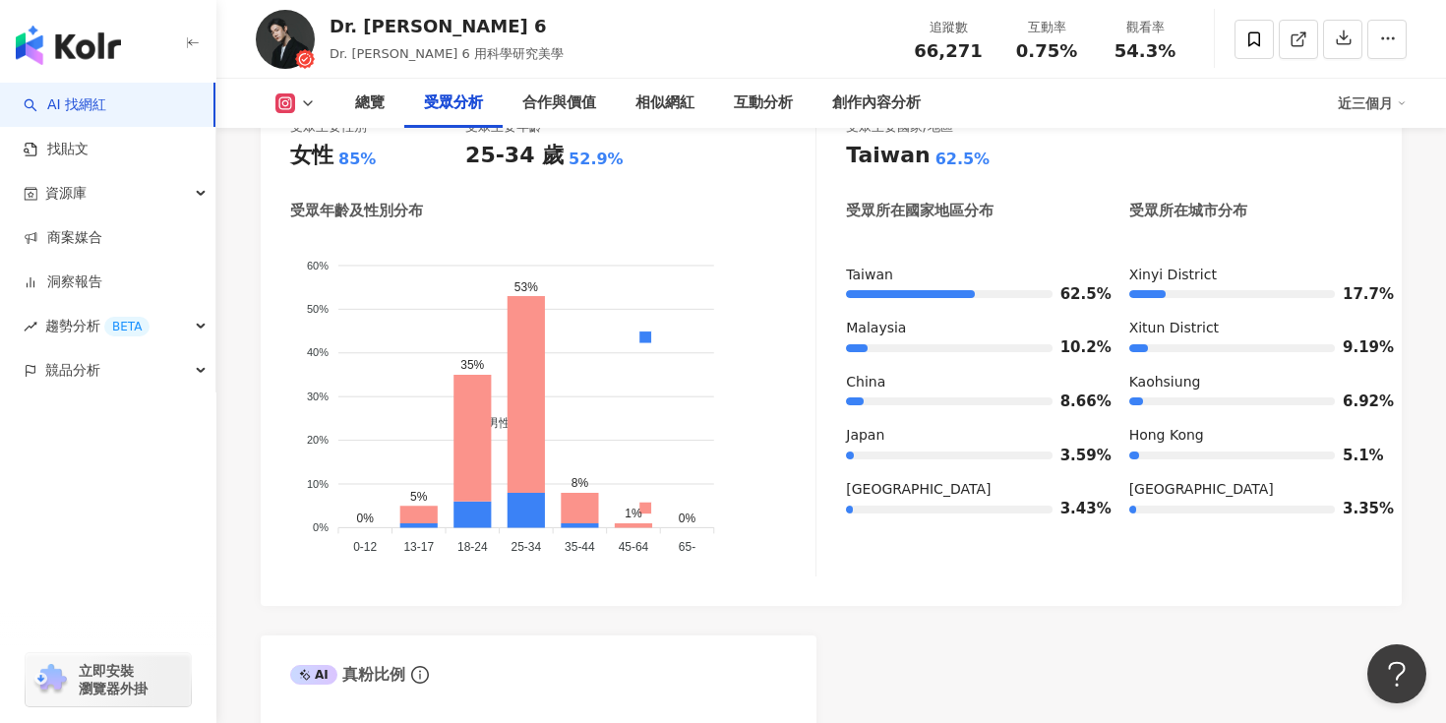
scroll to position [1833, 0]
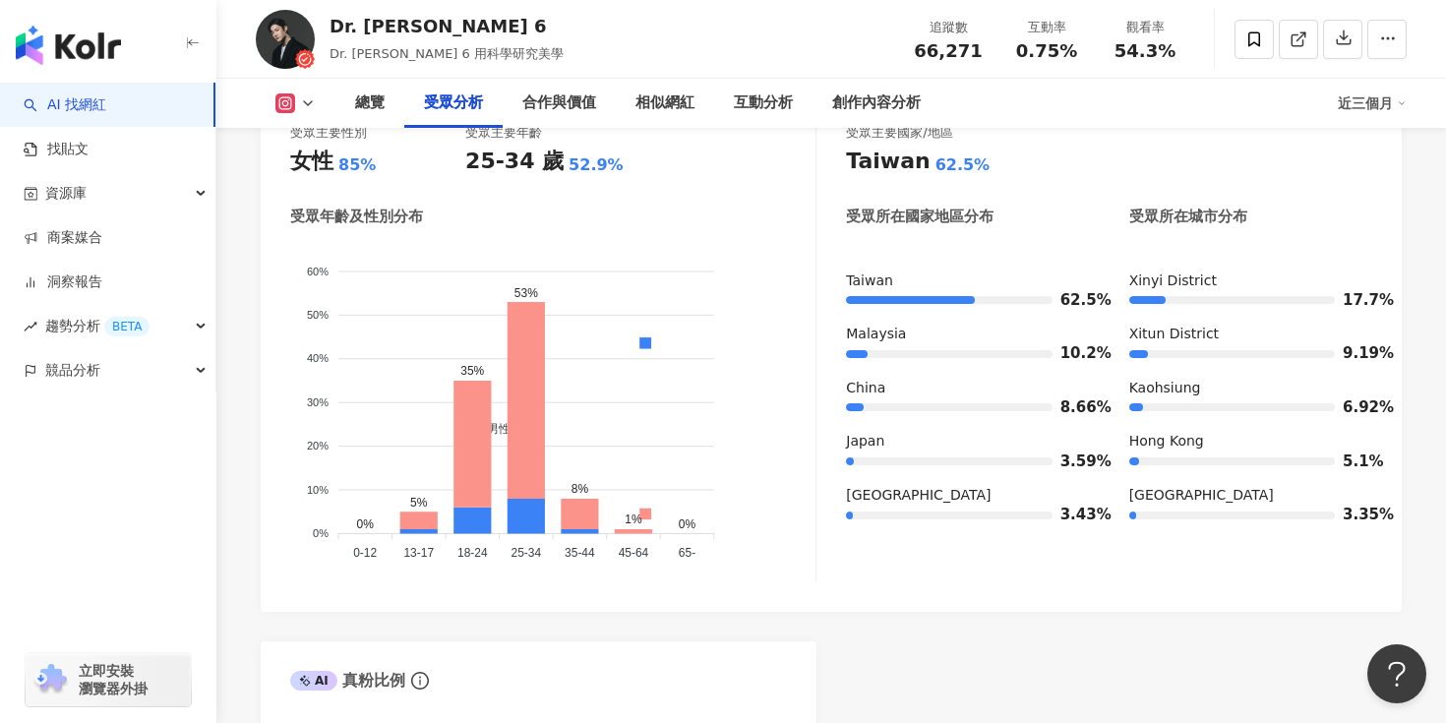
click at [819, 399] on div "受眾主要性別 女性 85% 受眾主要年齡 25-34 歲 52.9% 受眾年齡及性別分布 男性 女性 60% 60% 50% 50% 40% 40% 30% …" at bounding box center [831, 353] width 1082 height 459
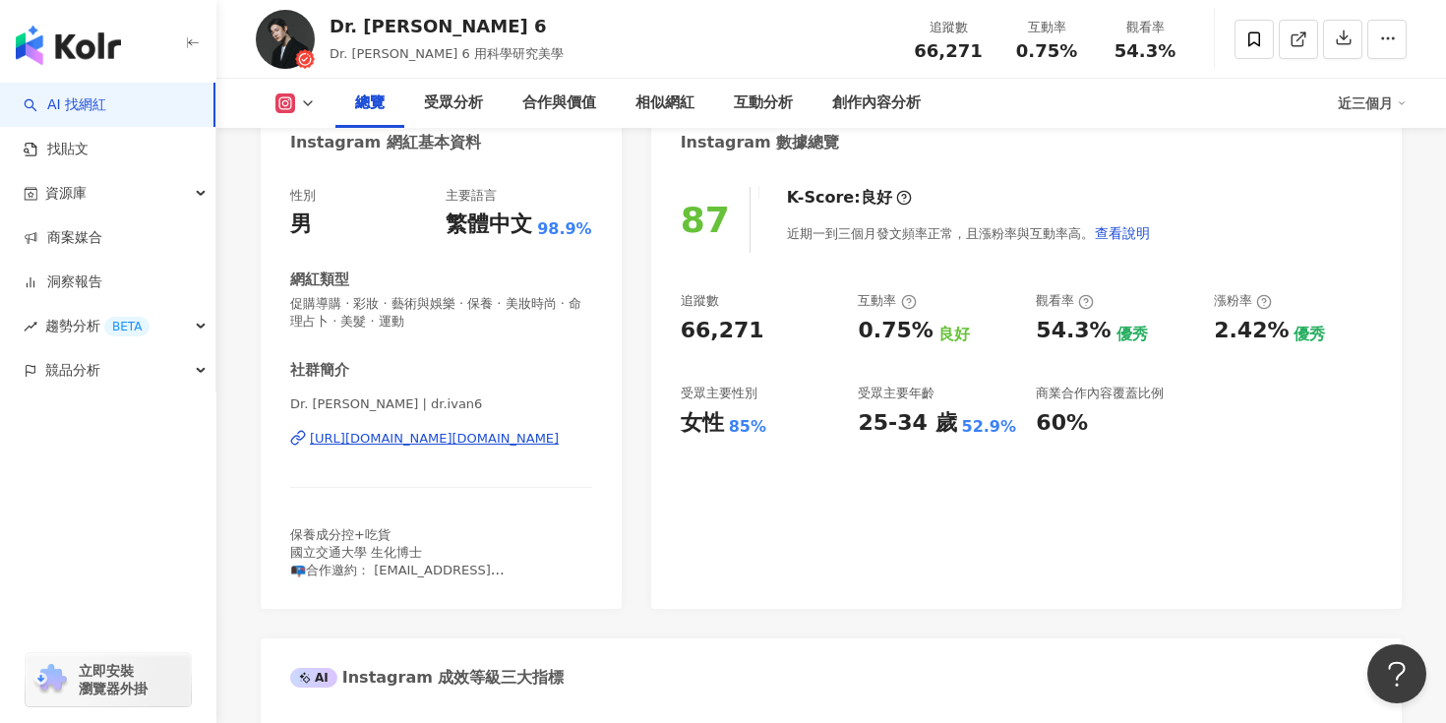
scroll to position [0, 0]
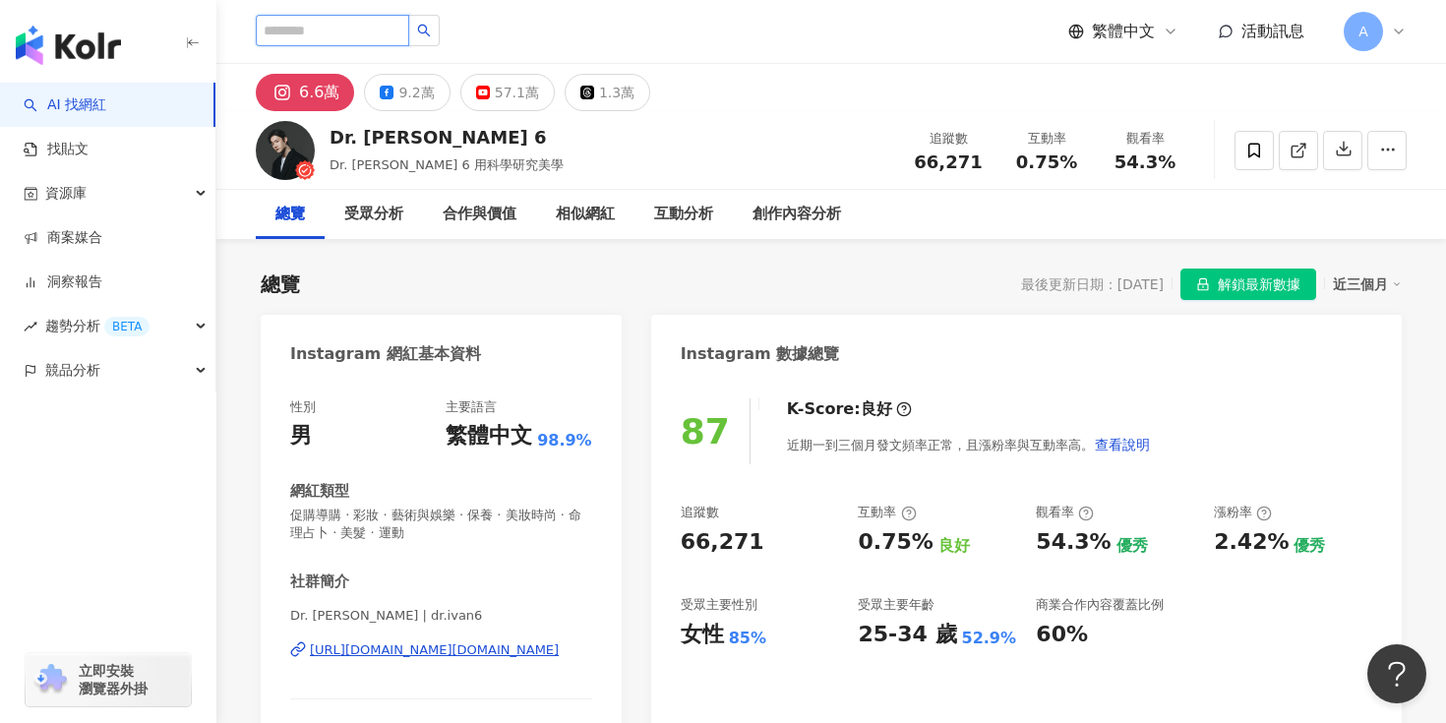
click at [340, 37] on input "search" at bounding box center [332, 30] width 153 height 31
paste input "****"
type input "****"
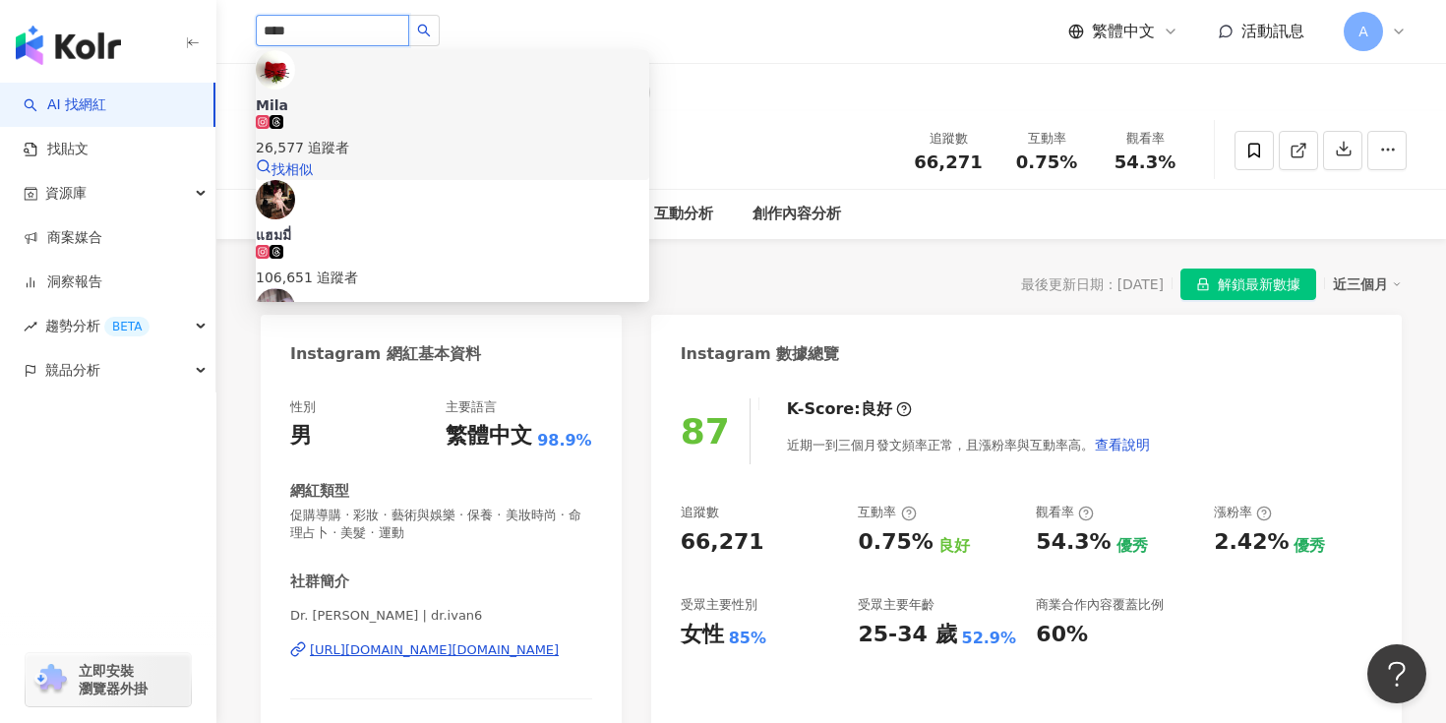
click at [402, 137] on div "26,577 追蹤者" at bounding box center [452, 148] width 393 height 22
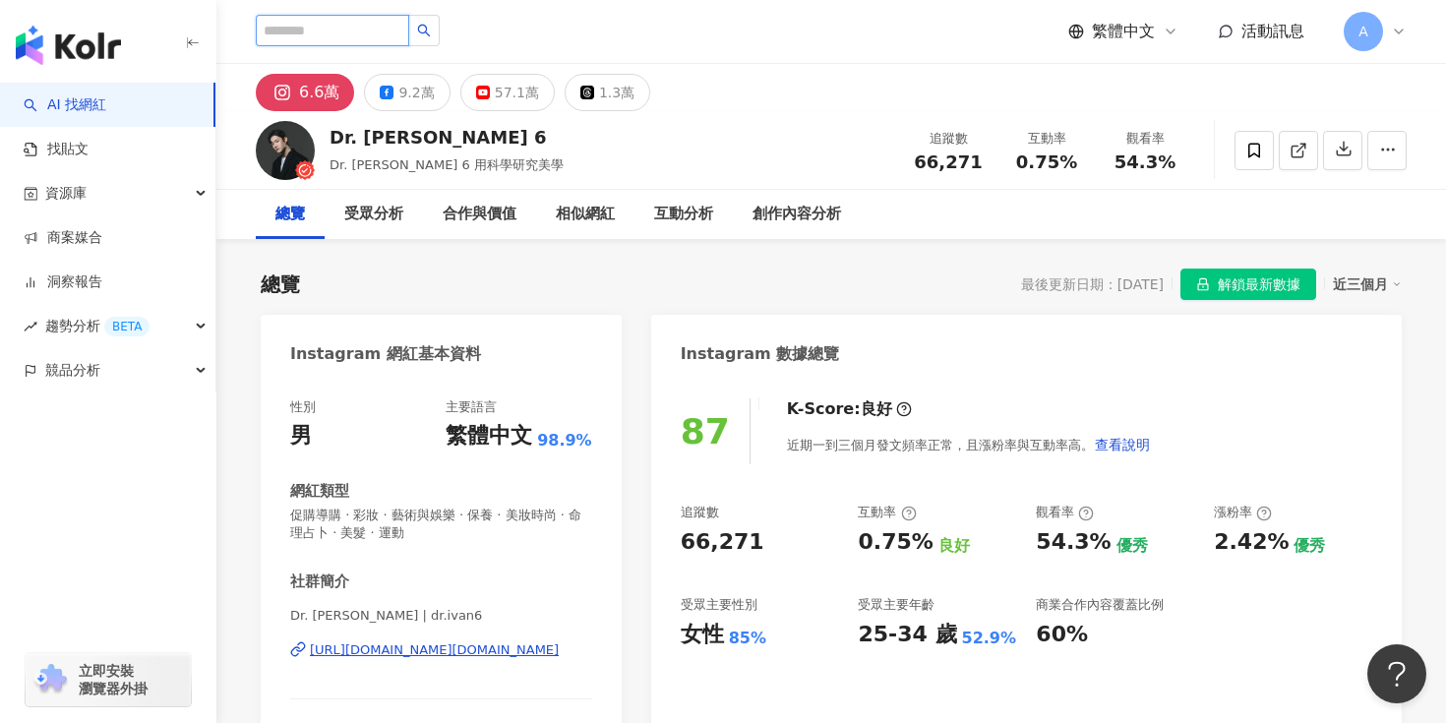
click at [349, 37] on input "search" at bounding box center [332, 30] width 153 height 31
paste input "**********"
type input "**********"
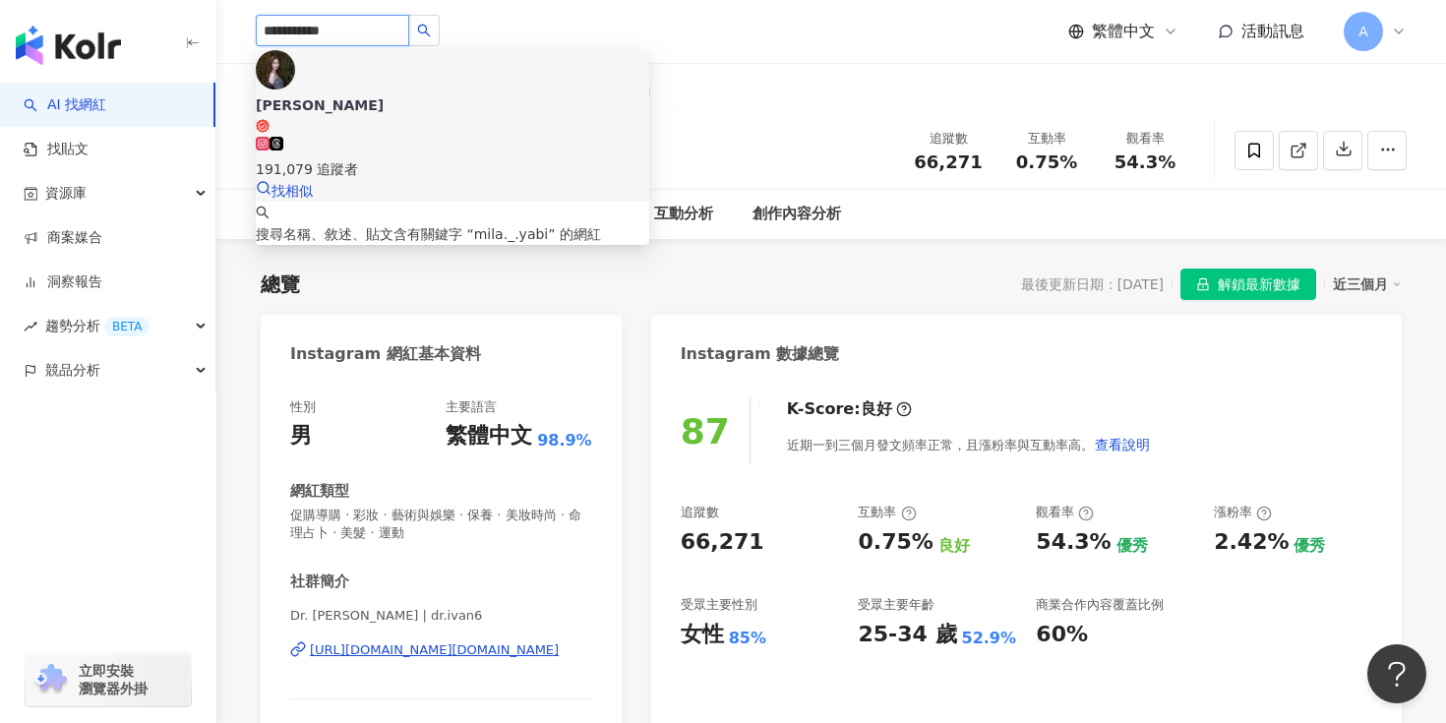
click at [407, 158] on div "191,079 追蹤者" at bounding box center [452, 169] width 393 height 22
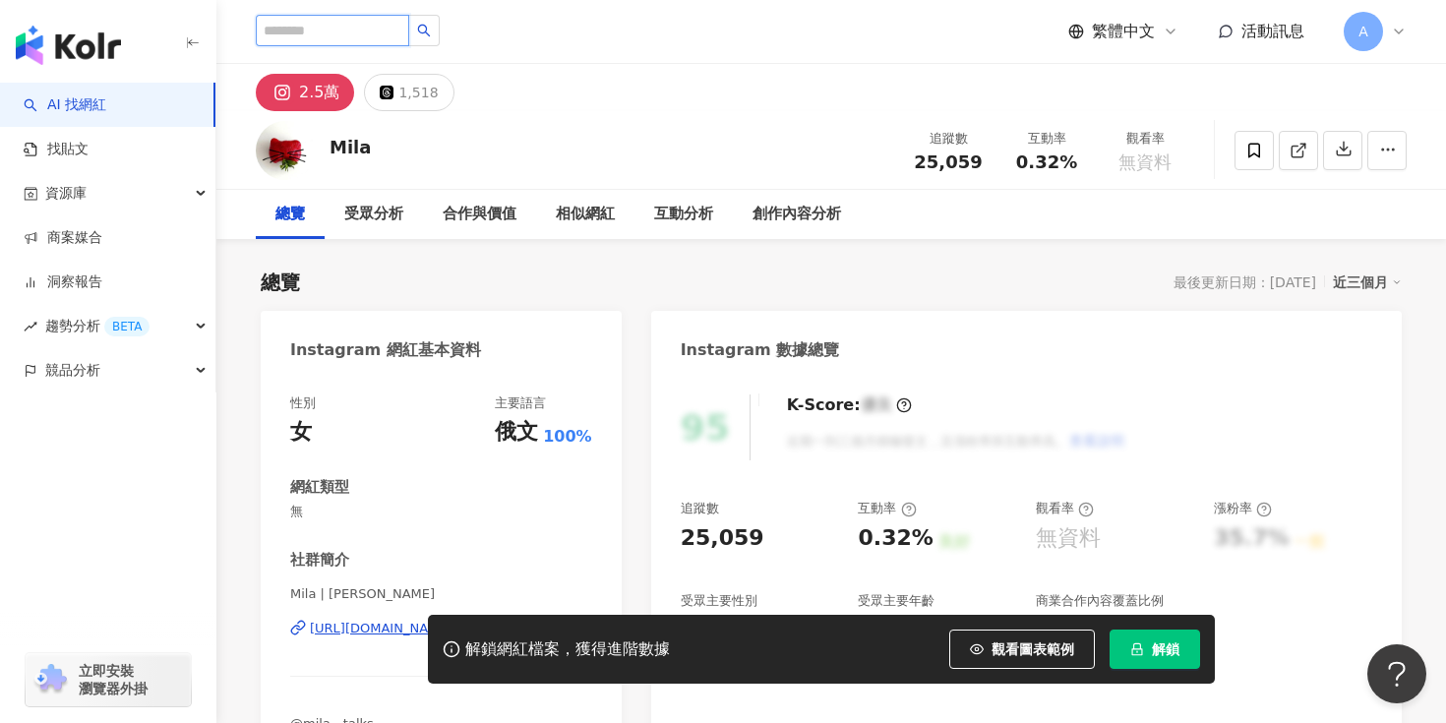
click at [340, 29] on input "search" at bounding box center [332, 30] width 153 height 31
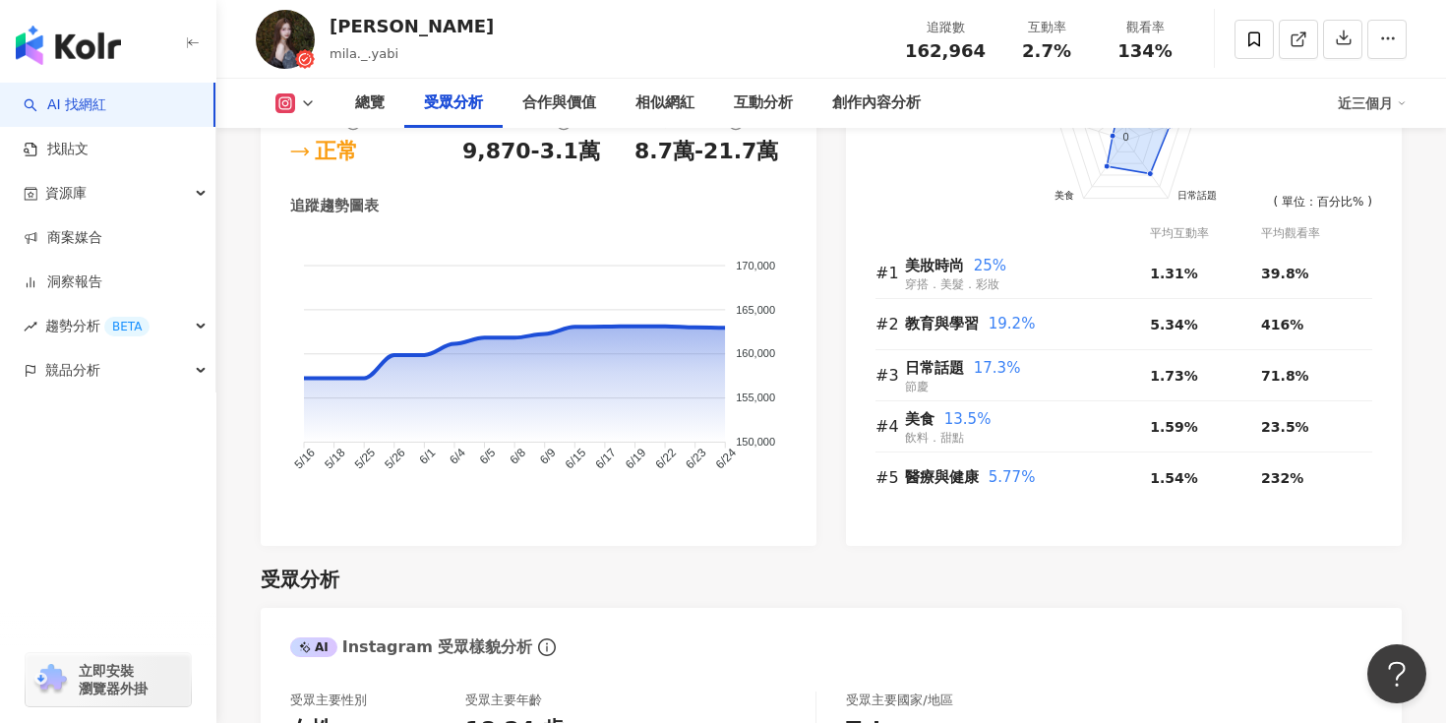
scroll to position [841, 0]
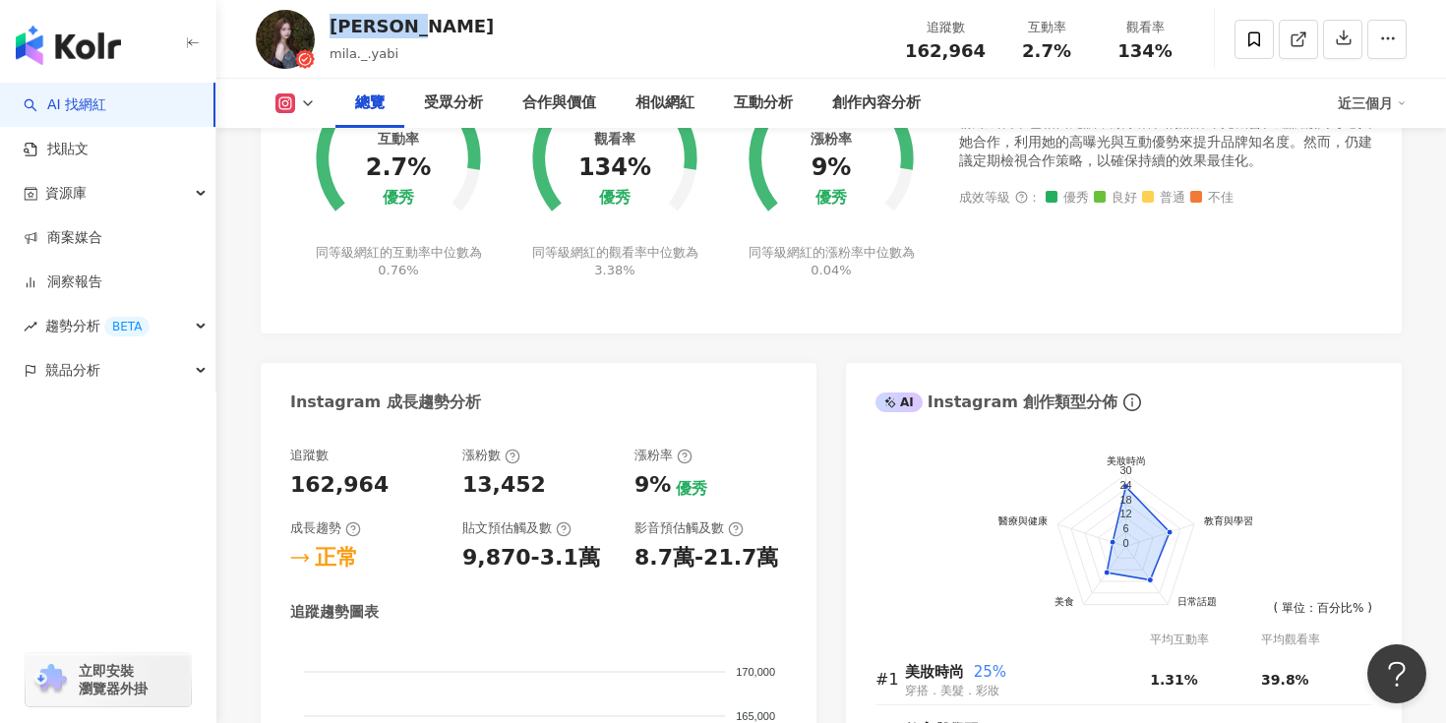
drag, startPoint x: 423, startPoint y: 29, endPoint x: 334, endPoint y: 35, distance: 88.8
click at [334, 35] on div "[PERSON_NAME]" at bounding box center [411, 26] width 164 height 25
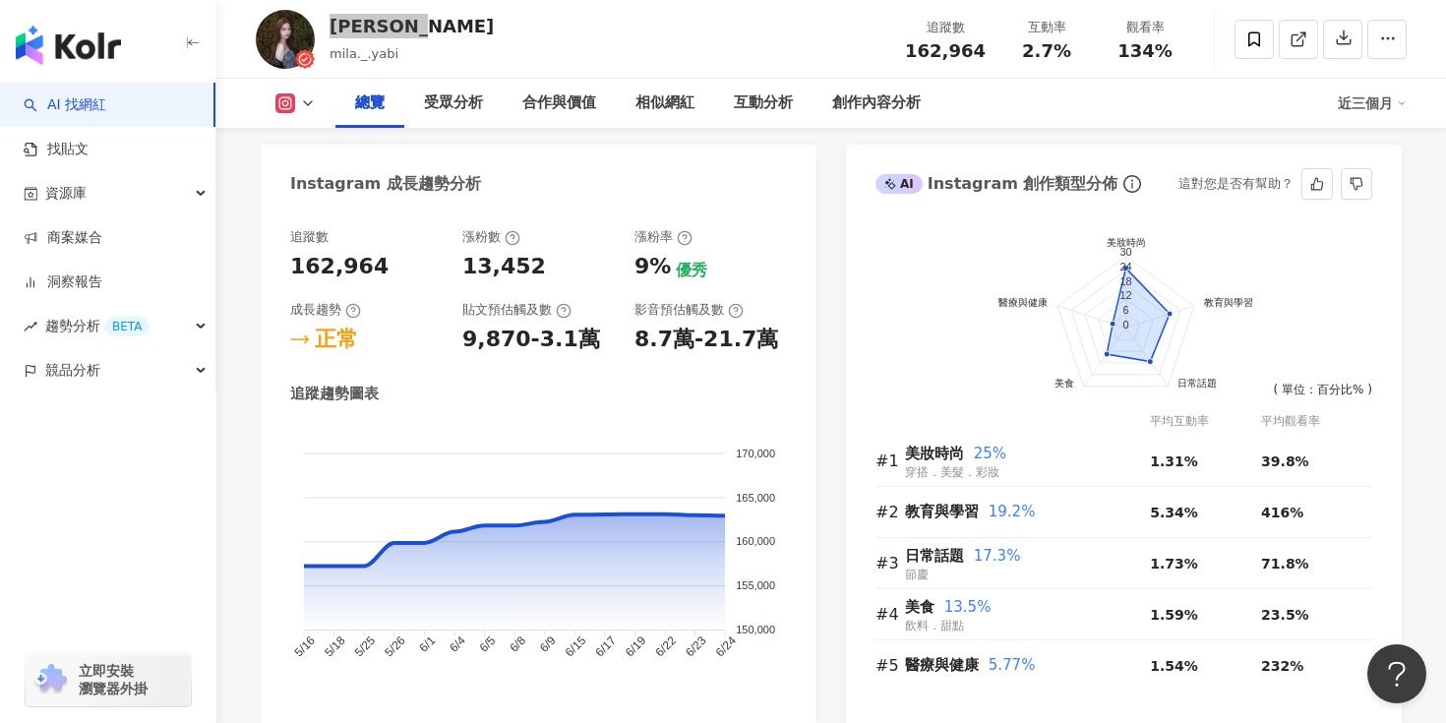
scroll to position [1063, 0]
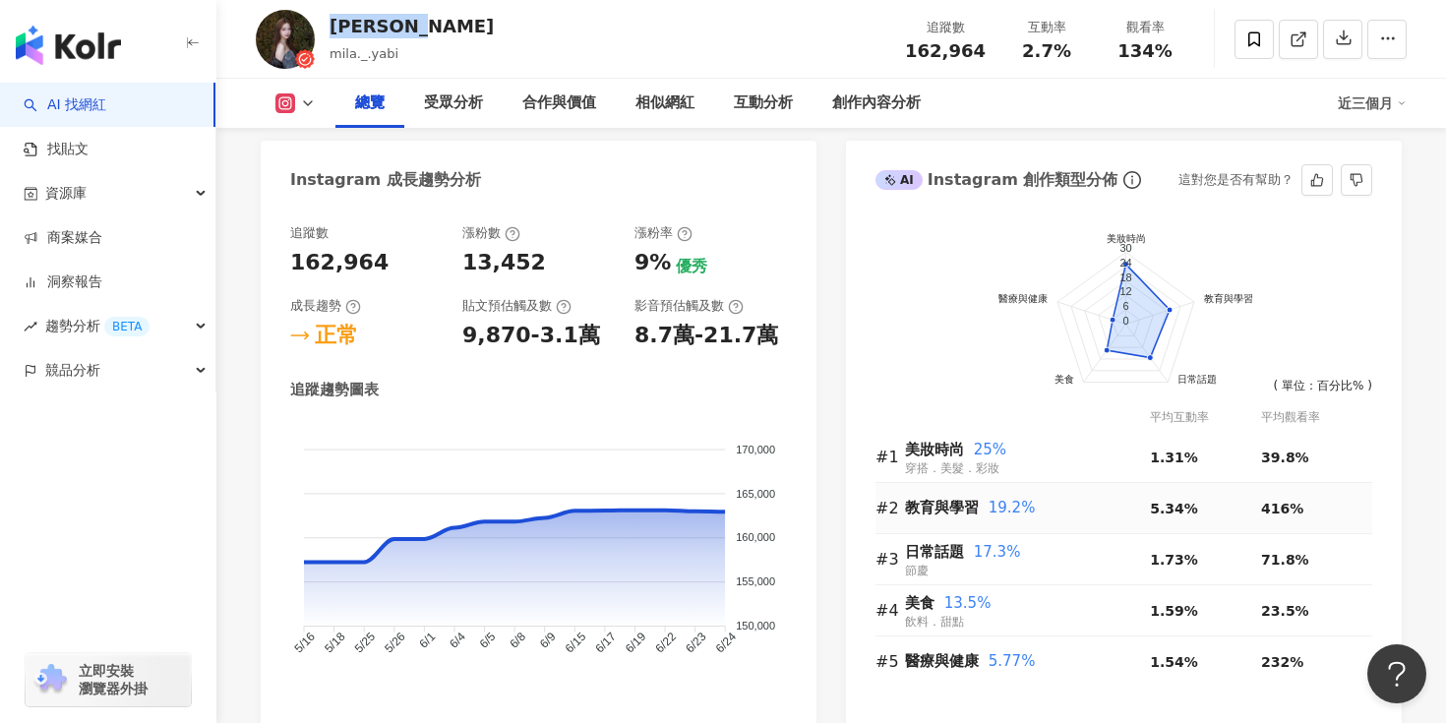
click at [967, 488] on div "教育與學習 19.2%" at bounding box center [1027, 508] width 245 height 40
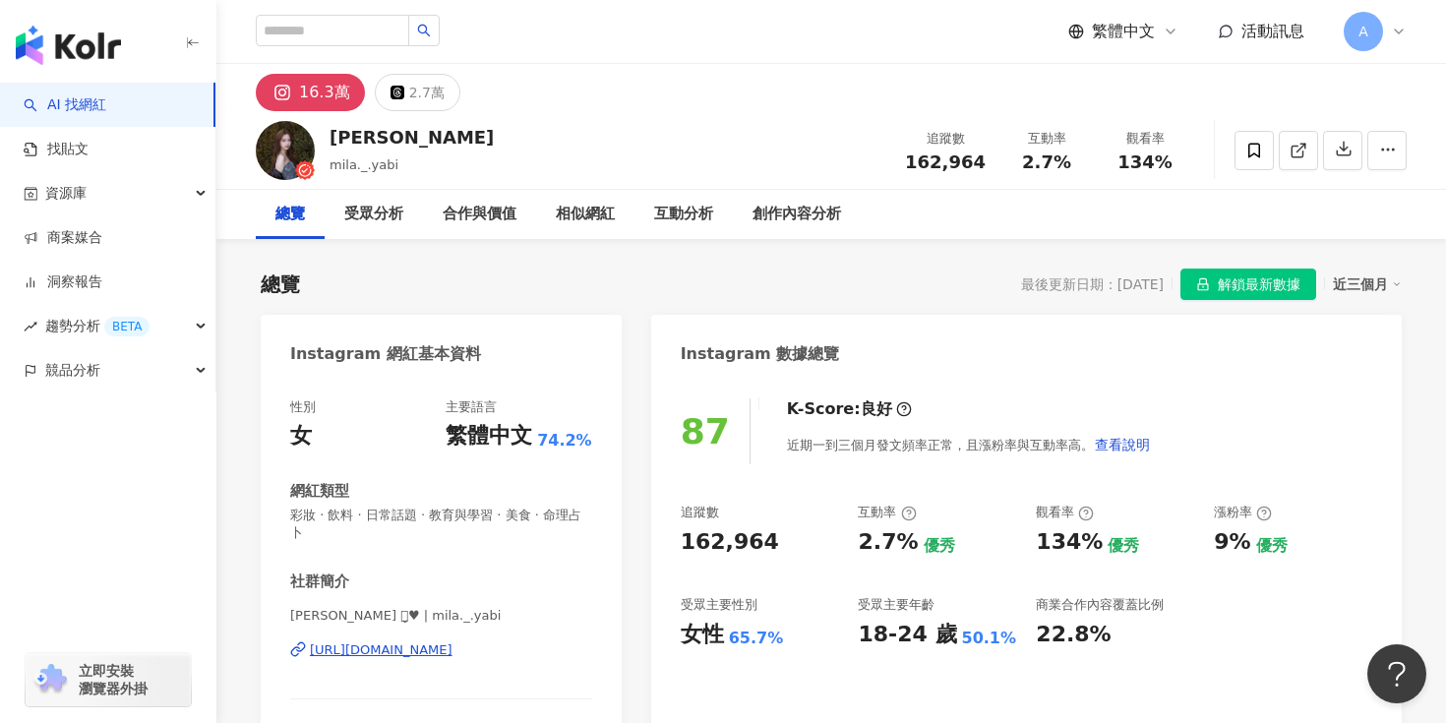
scroll to position [288, 0]
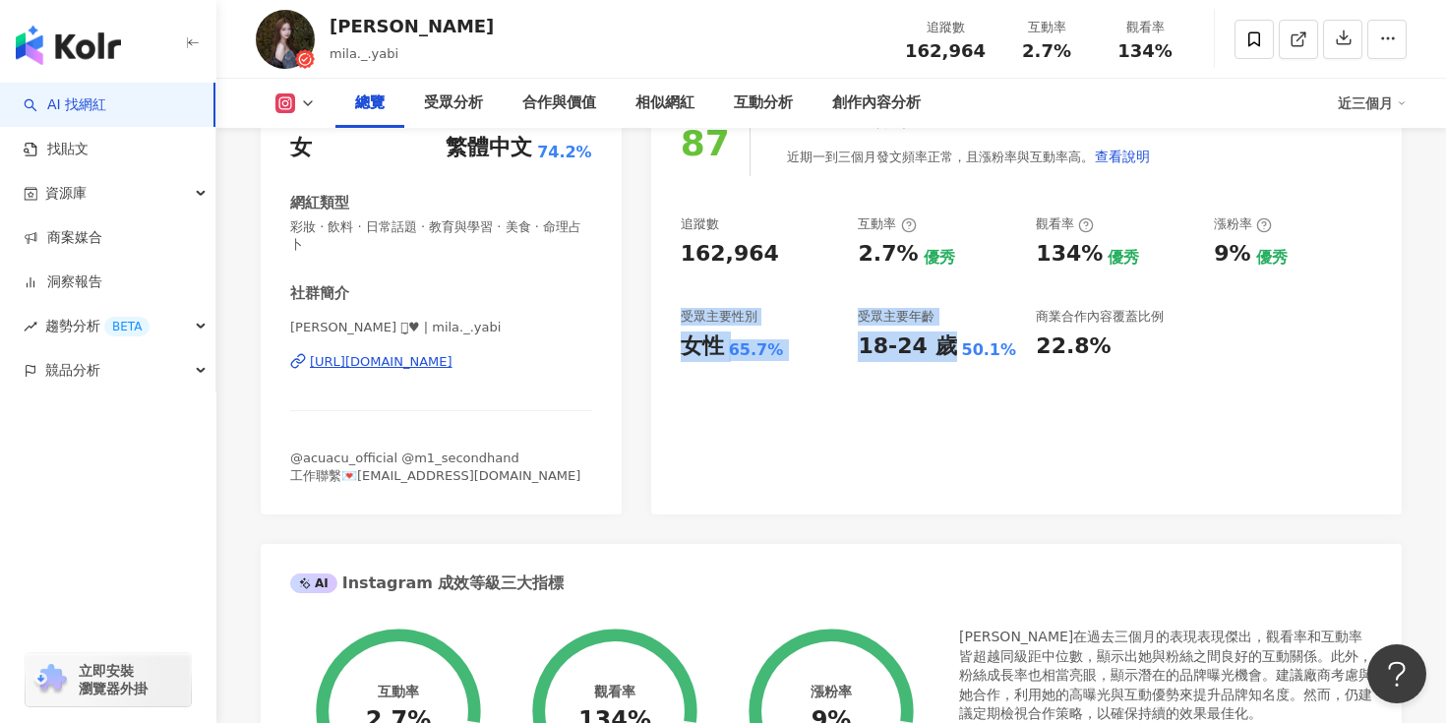
drag, startPoint x: 842, startPoint y: 300, endPoint x: 941, endPoint y: 437, distance: 169.0
click at [941, 437] on div "87 K-Score : 良好 近期一到三個月發文頻率正常，且漲粉率與互動率高。 查看說明 追蹤數 162,964 互動率 2.7% 優秀 觀看率 134% …" at bounding box center [1026, 302] width 750 height 424
click at [983, 454] on div "87 K-Score : 良好 近期一到三個月發文頻率正常，且漲粉率與互動率高。 查看說明 追蹤數 162,964 互動率 2.7% 優秀 觀看率 134% …" at bounding box center [1026, 302] width 750 height 424
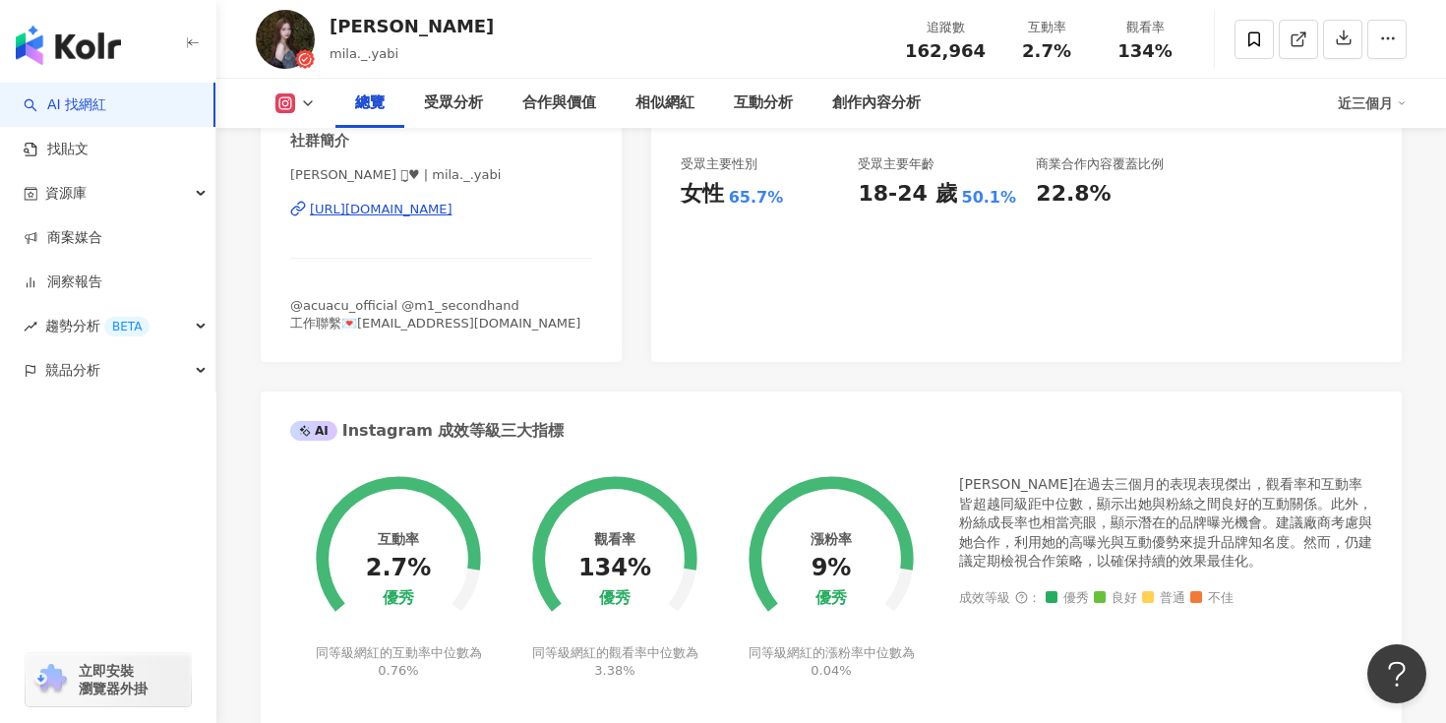
scroll to position [225, 0]
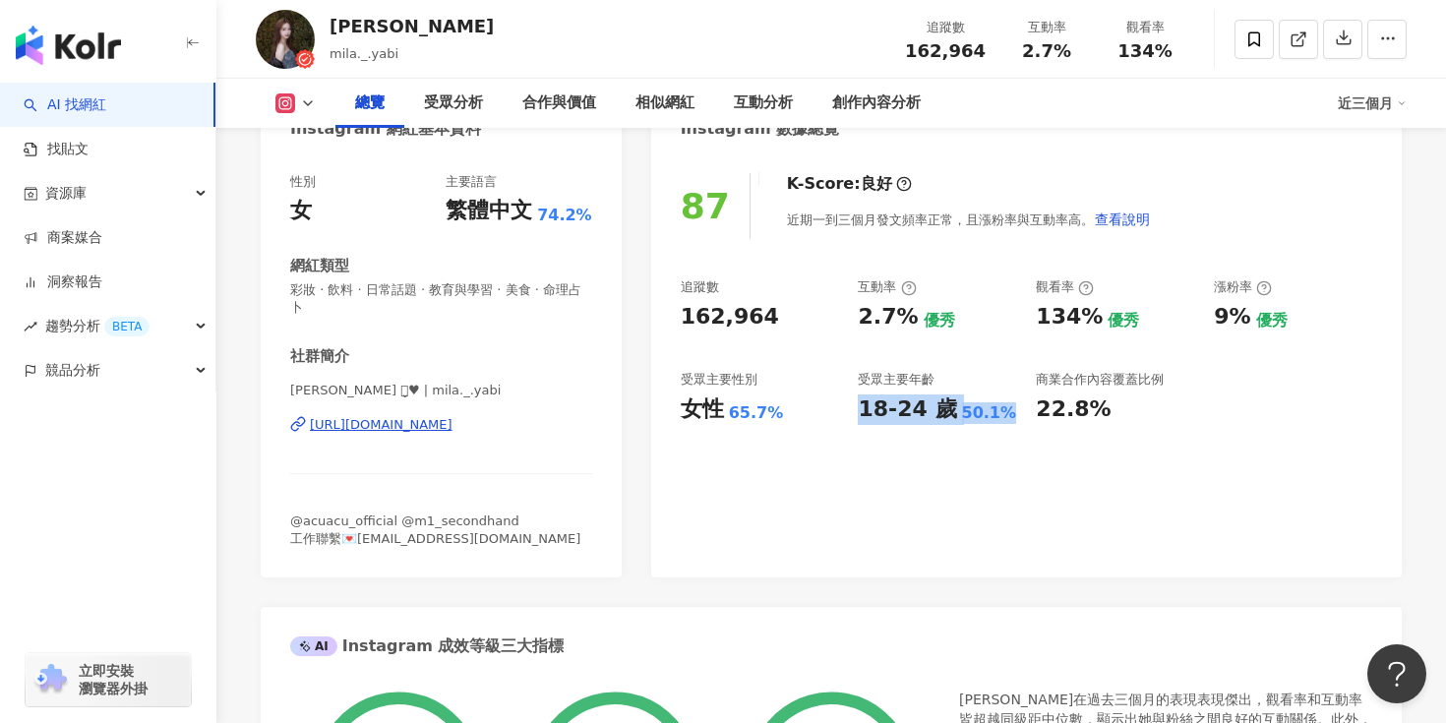
copy div "18-24 歲 50.1%"
drag, startPoint x: 859, startPoint y: 404, endPoint x: 1000, endPoint y: 412, distance: 140.8
click at [1000, 412] on div "18-24 歲 50.1%" at bounding box center [936, 409] width 158 height 30
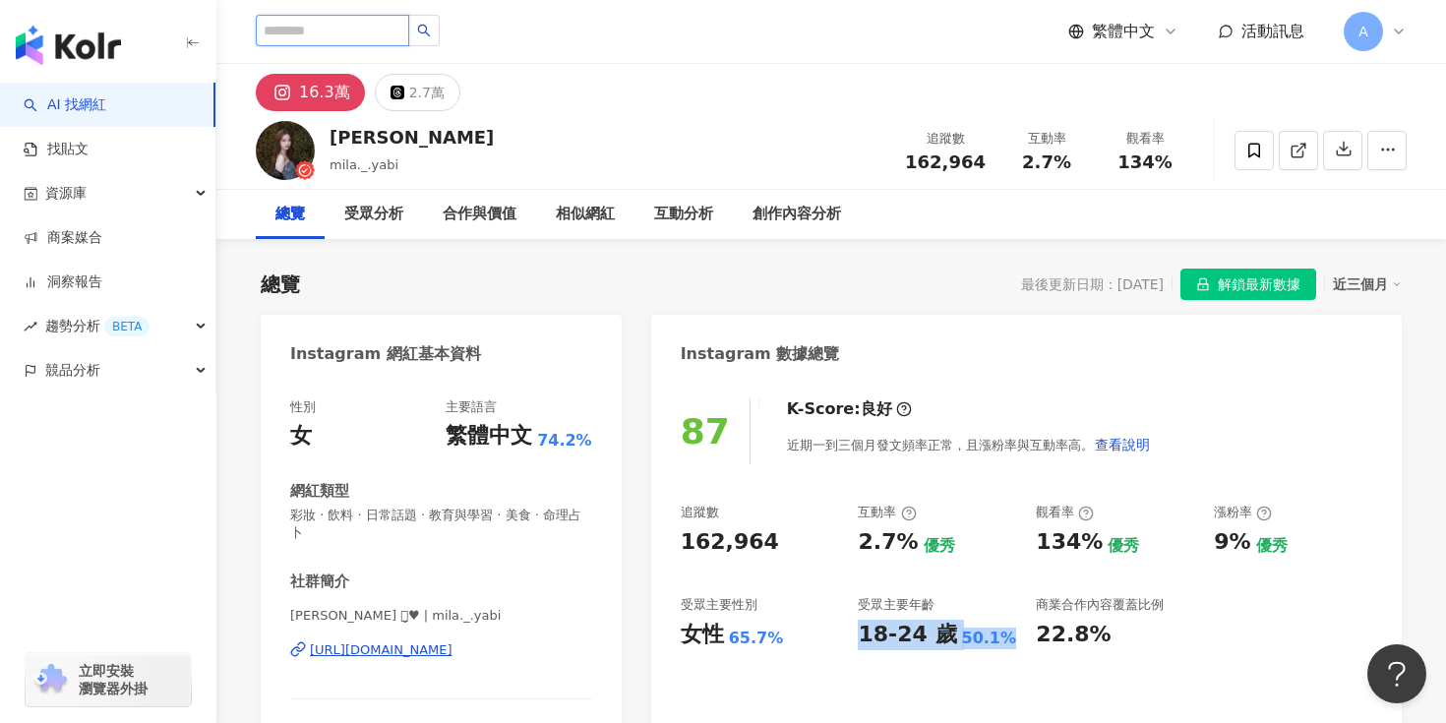
click at [348, 30] on input "search" at bounding box center [332, 30] width 153 height 31
paste input "**"
type input "**"
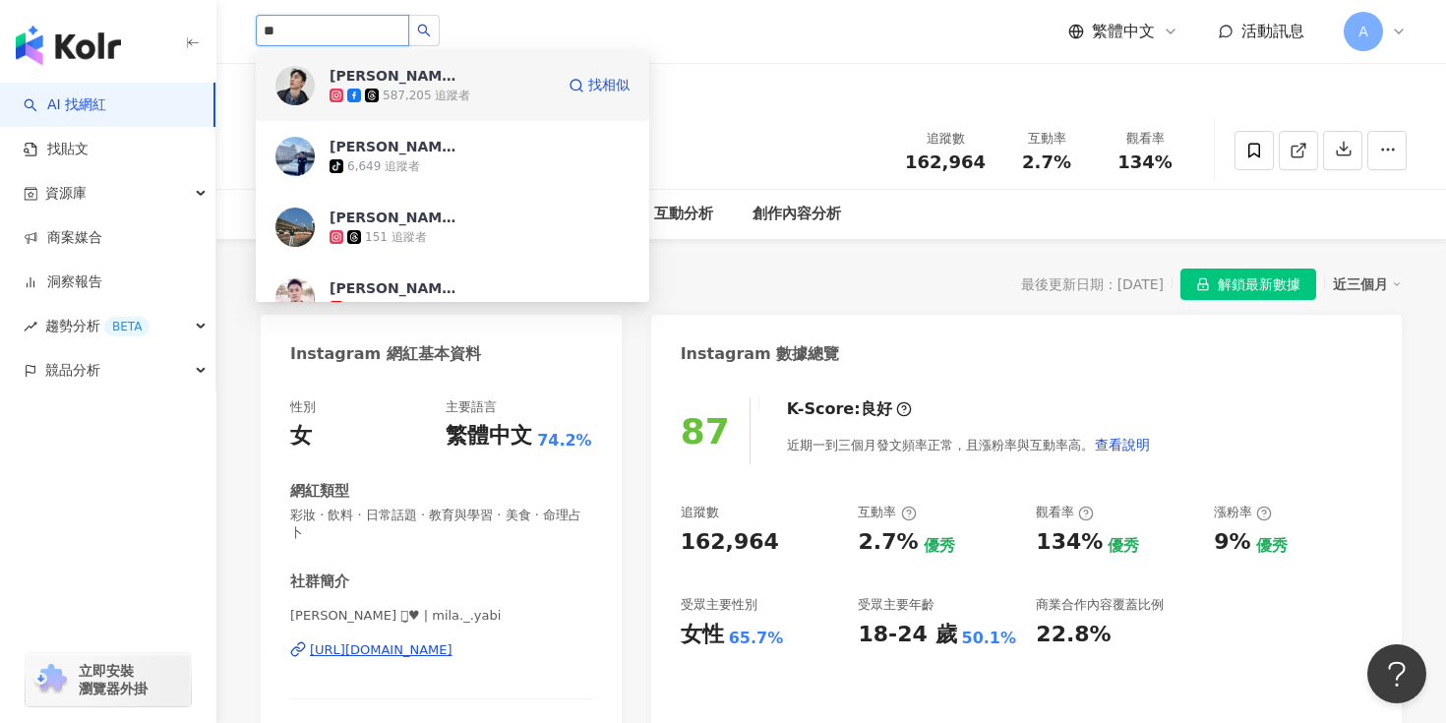
click at [410, 73] on span "[PERSON_NAME]本人" at bounding box center [393, 76] width 128 height 20
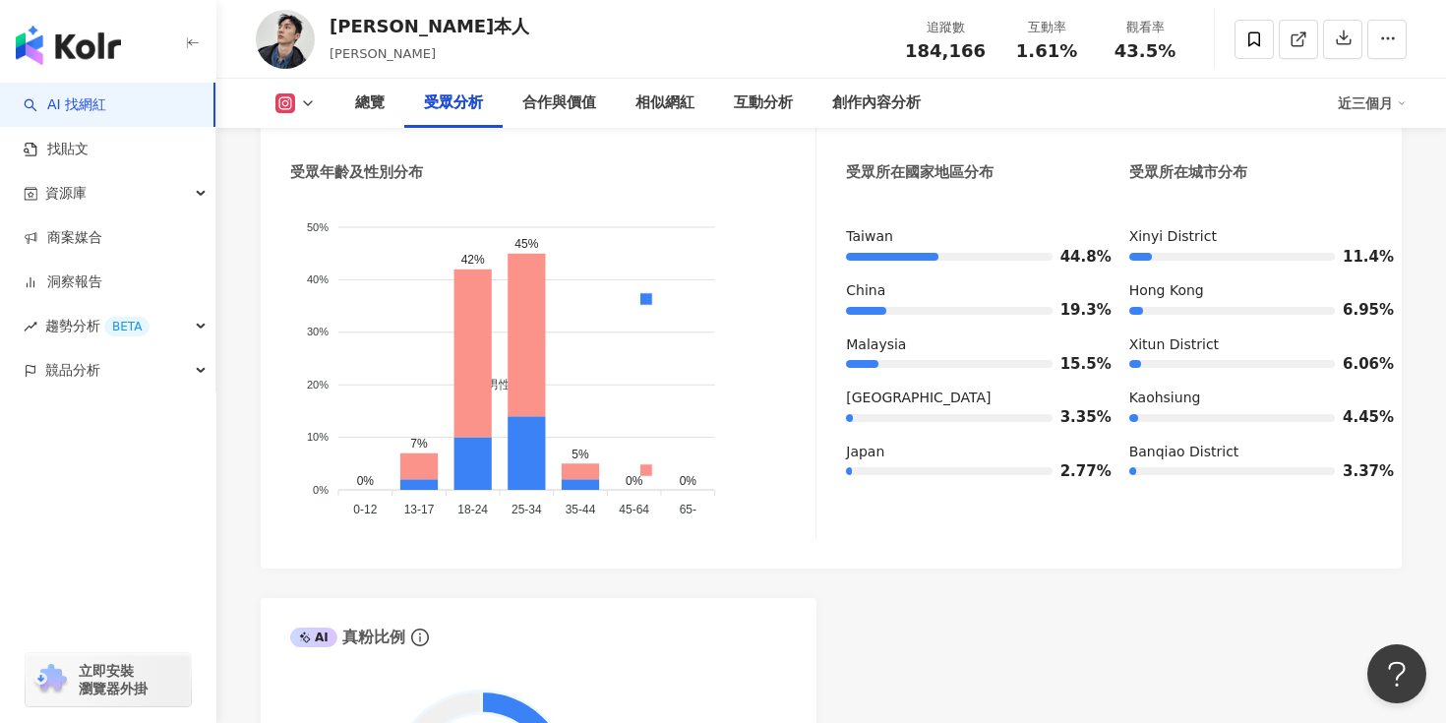
scroll to position [1778, 0]
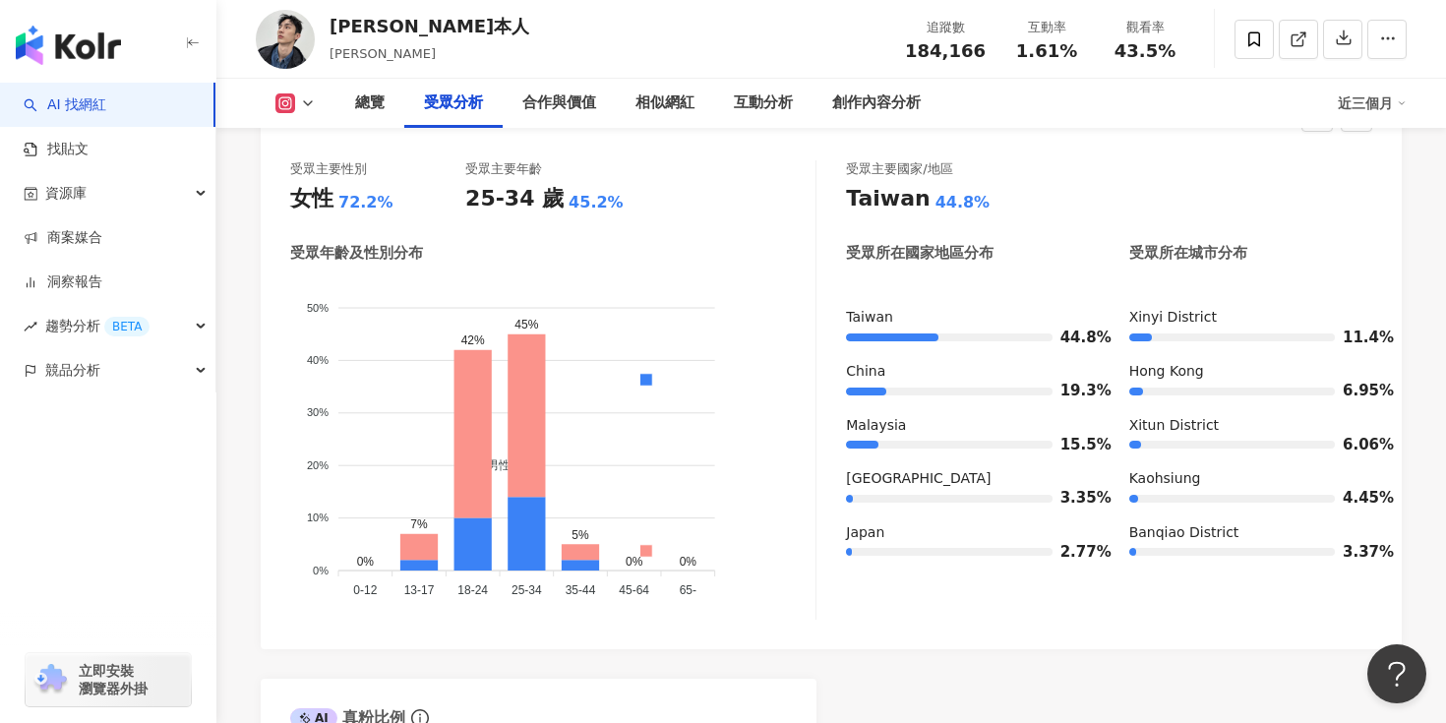
click at [796, 232] on div "受眾主要性別 女性 72.2% 受眾主要年齡 25-34 歲 45.2% 受眾年齡及性別分布 男性 女性 50% 50% 40% 40% 30% 30% 20…" at bounding box center [553, 389] width 526 height 459
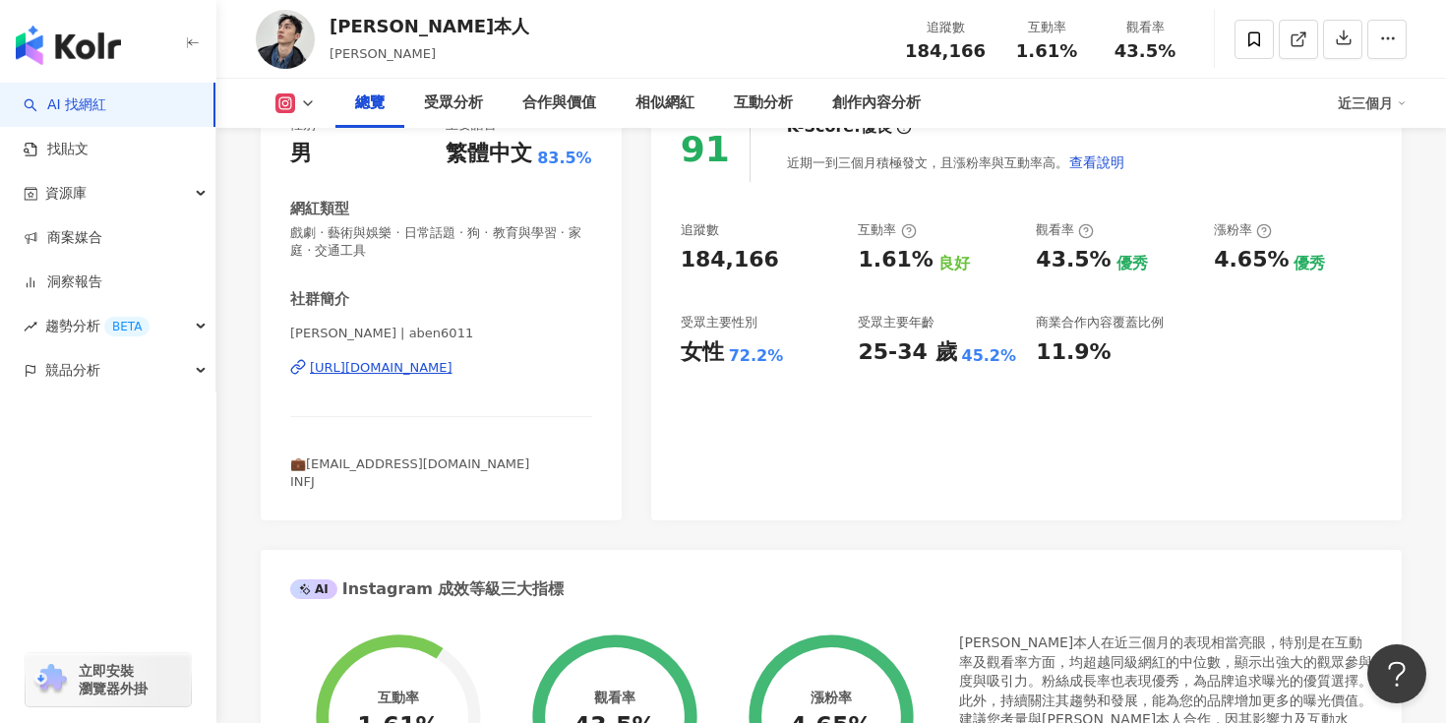
scroll to position [154, 0]
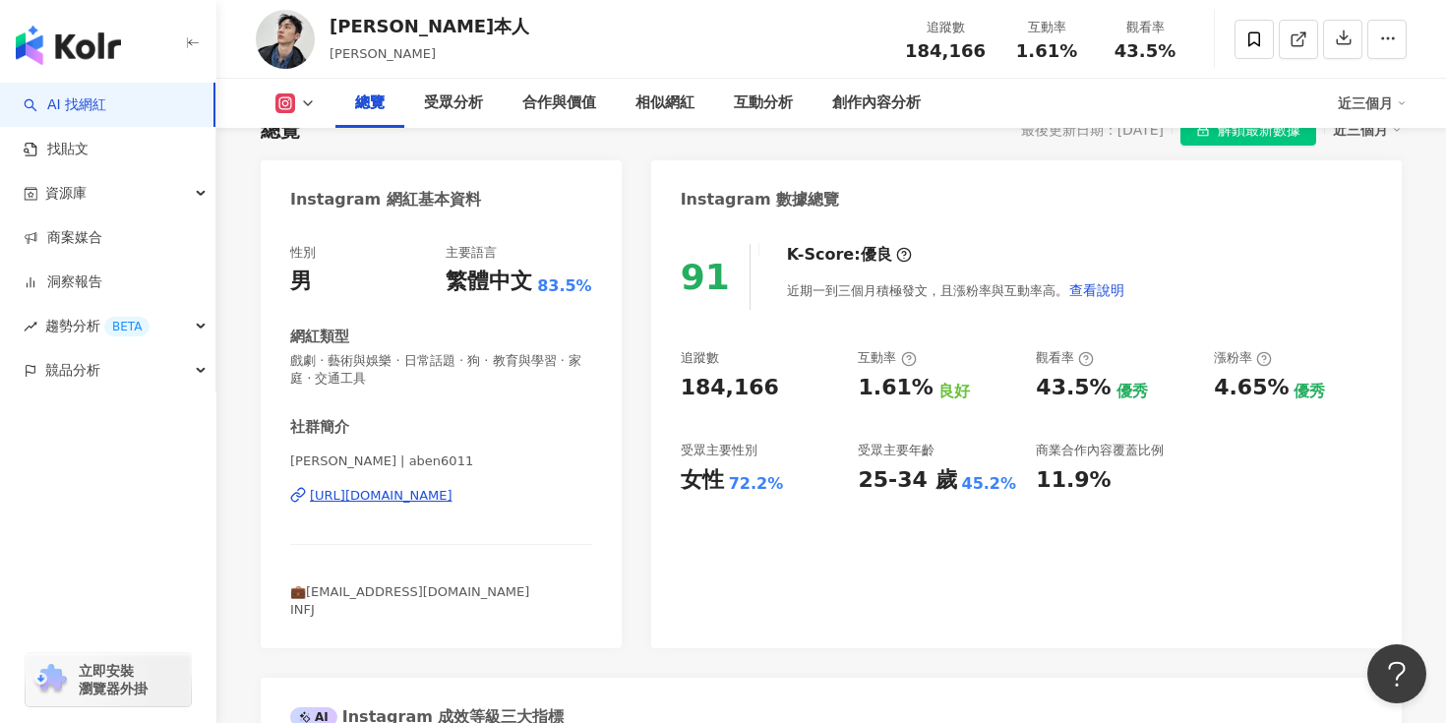
click at [432, 492] on div "[URL][DOMAIN_NAME]" at bounding box center [381, 496] width 143 height 18
copy div "[PERSON_NAME]本人"
drag, startPoint x: 400, startPoint y: 28, endPoint x: 332, endPoint y: 28, distance: 67.9
click at [332, 28] on div "[PERSON_NAME]本人 [PERSON_NAME] 追蹤數 184,166 互動率 1.61% 觀看率 43.5%" at bounding box center [830, 39] width 1229 height 78
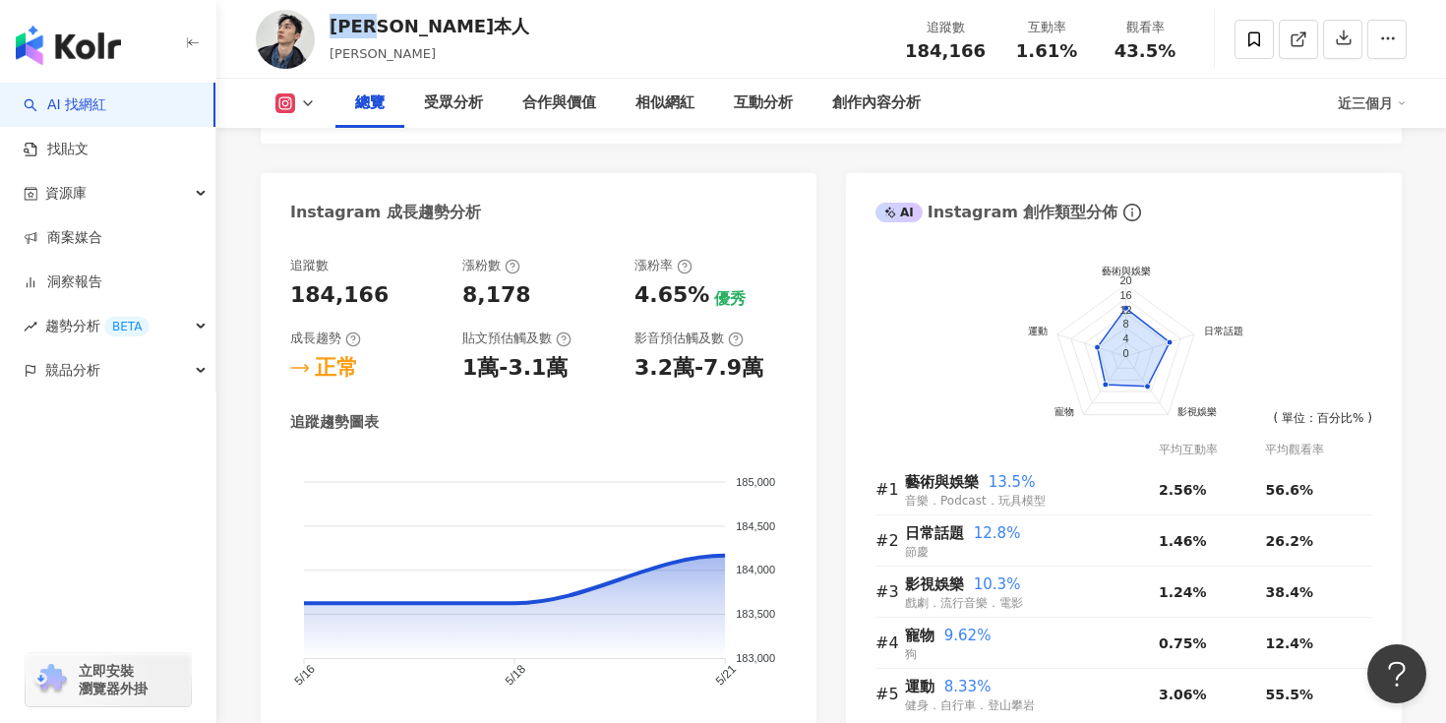
scroll to position [1057, 0]
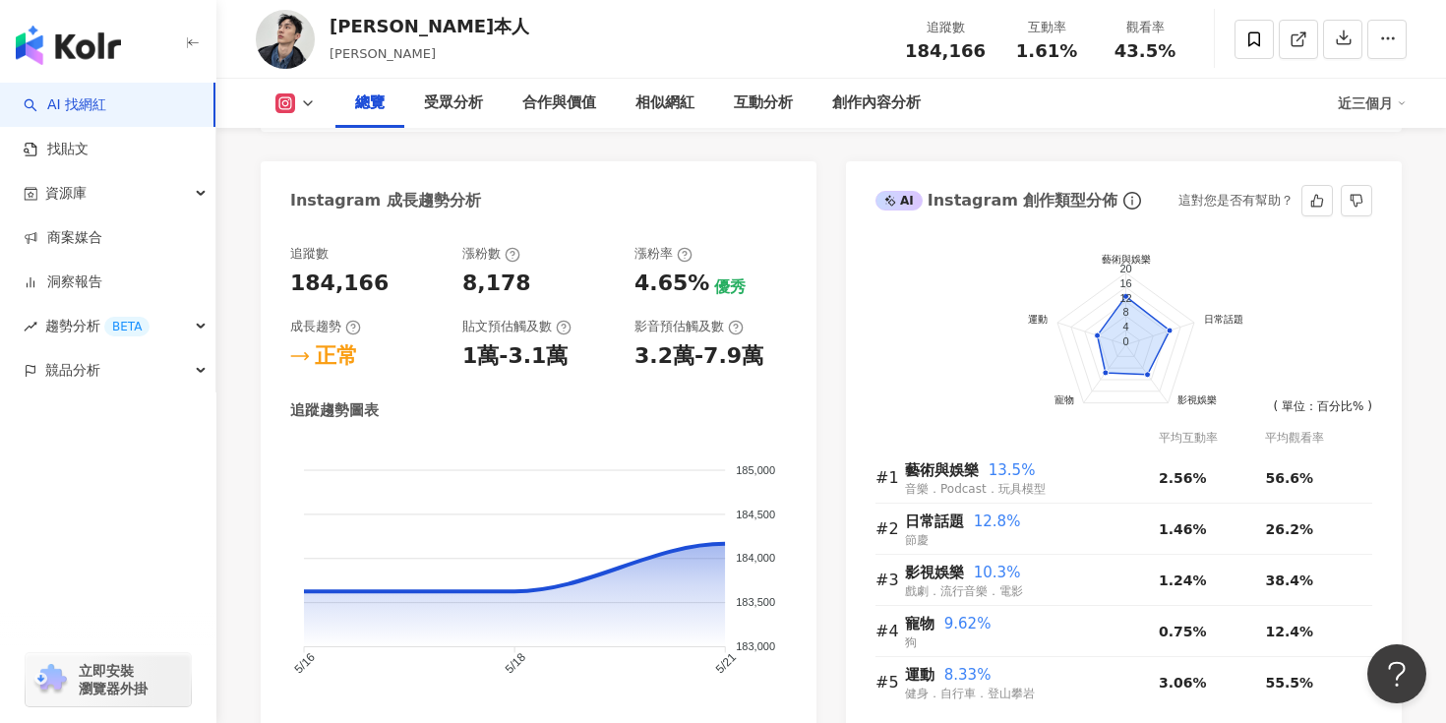
scroll to position [1039, 0]
